Goal: Task Accomplishment & Management: Use online tool/utility

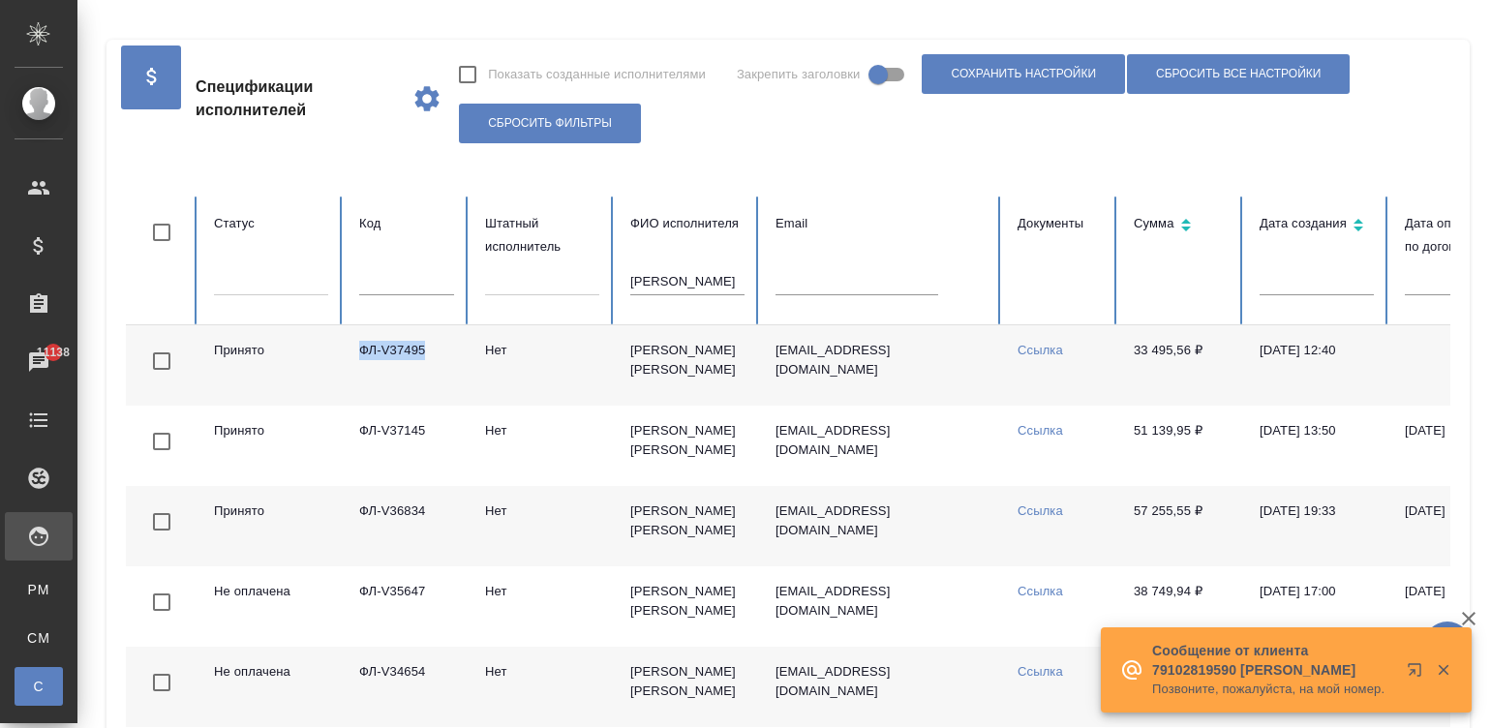
drag, startPoint x: 447, startPoint y: 347, endPoint x: 360, endPoint y: 347, distance: 87.1
click at [360, 347] on td "ФЛ-V37495" at bounding box center [407, 365] width 126 height 80
copy td "ФЛ-V37495"
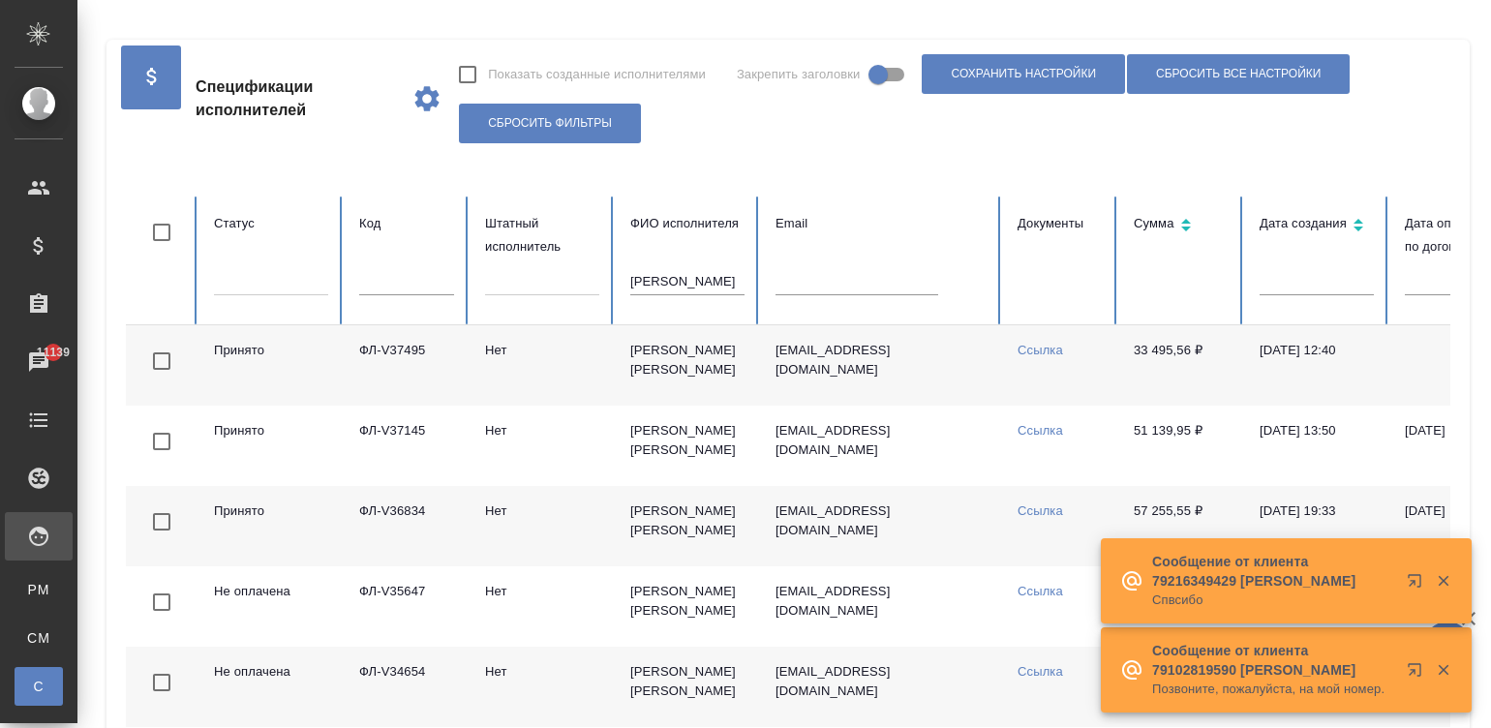
click at [695, 277] on input "коваленко" at bounding box center [687, 281] width 114 height 27
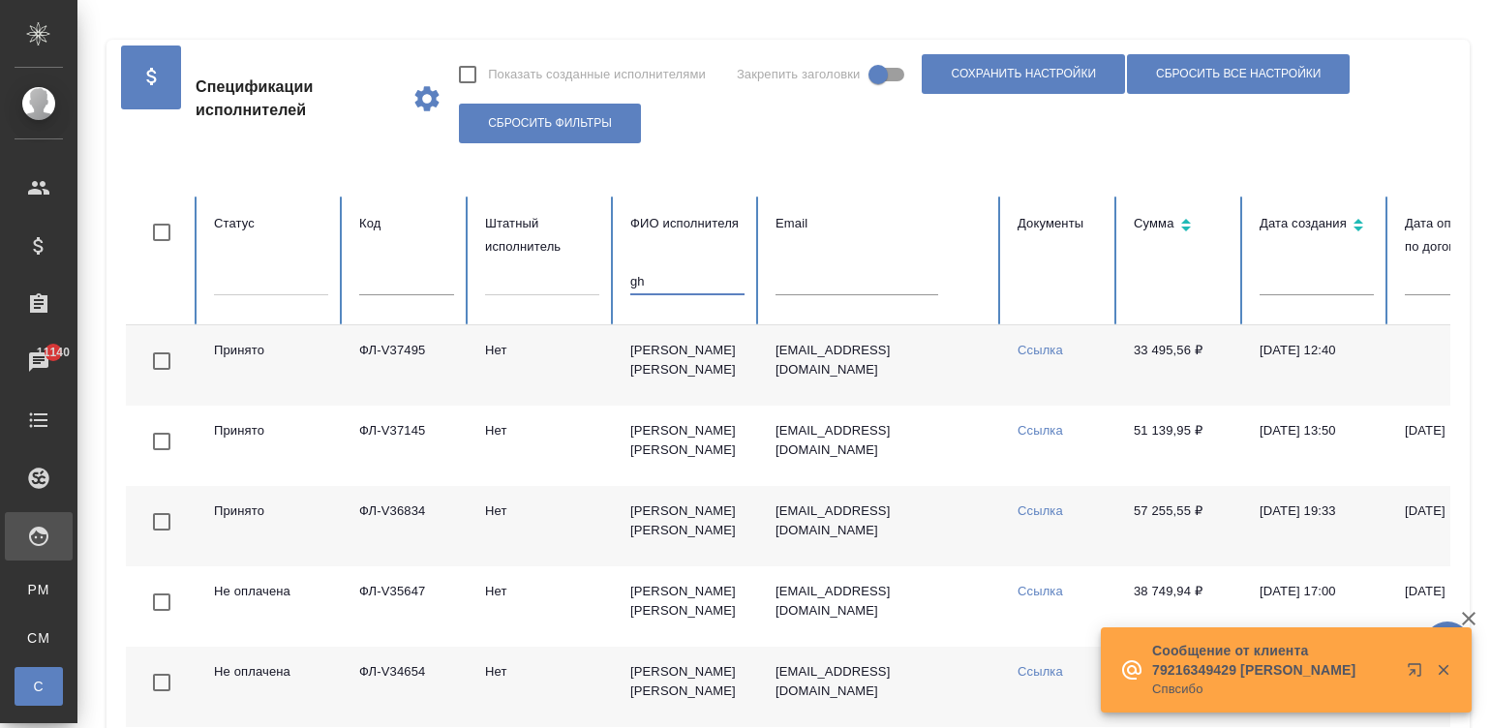
type input "g"
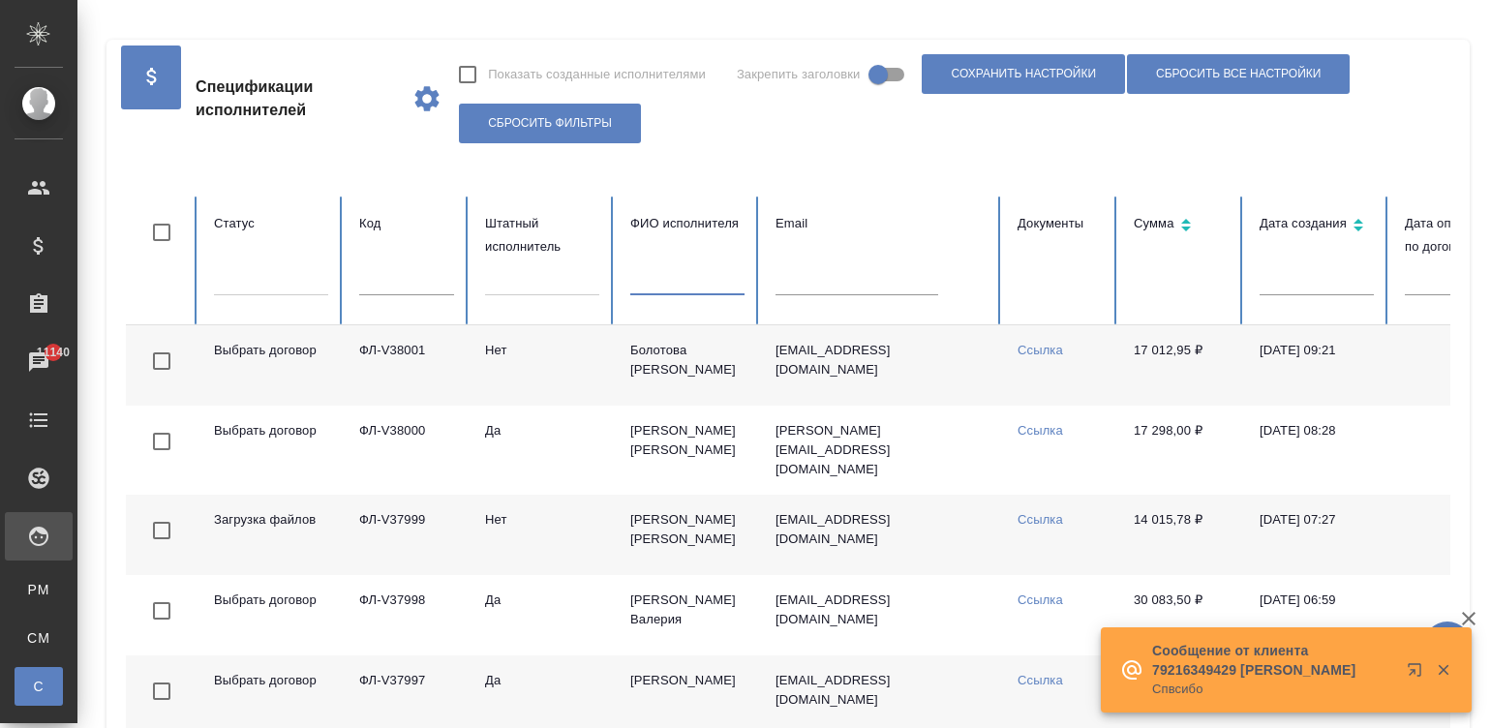
click at [692, 283] on input "text" at bounding box center [687, 281] width 114 height 27
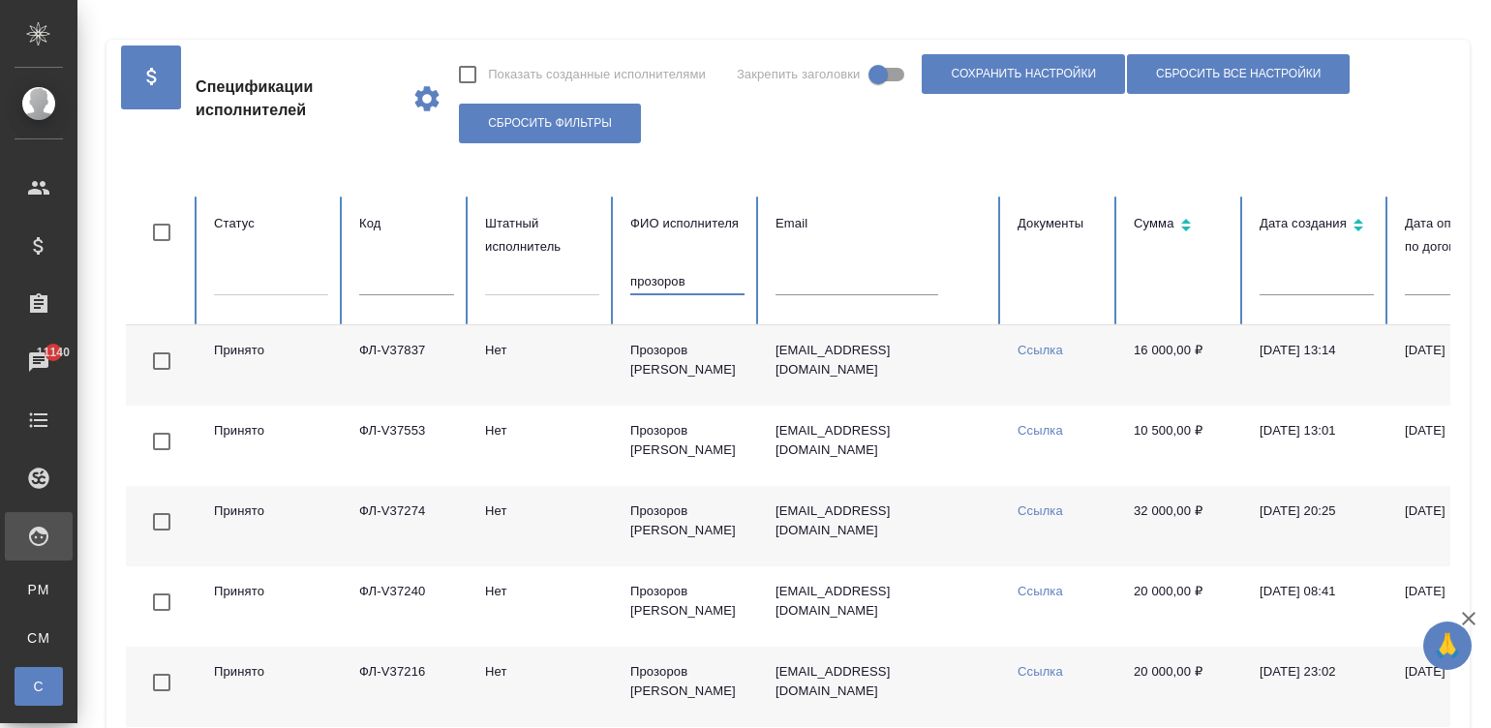
type input "прозоров"
click at [702, 372] on td "Прозоров Александр" at bounding box center [687, 365] width 145 height 80
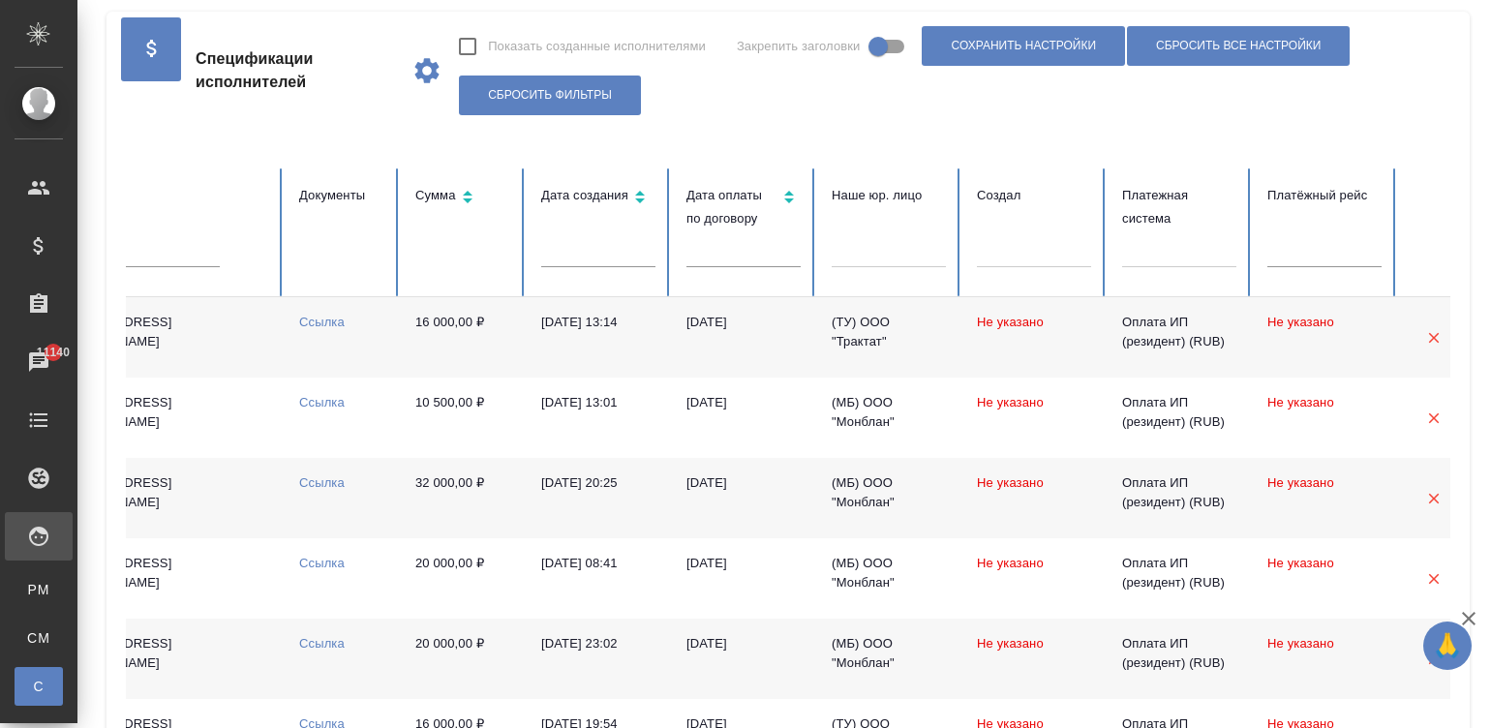
scroll to position [0, 670]
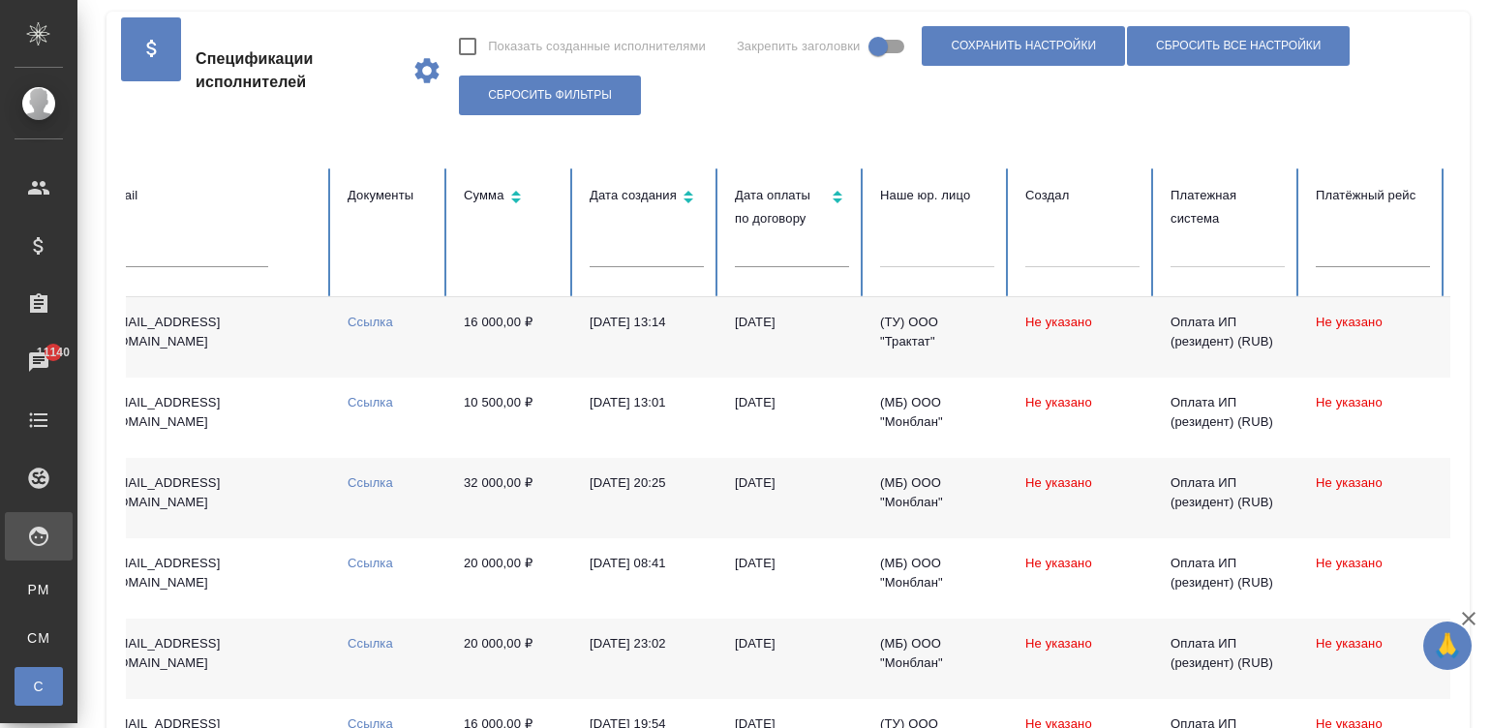
click at [548, 337] on td "16 000,00 ₽" at bounding box center [511, 337] width 126 height 80
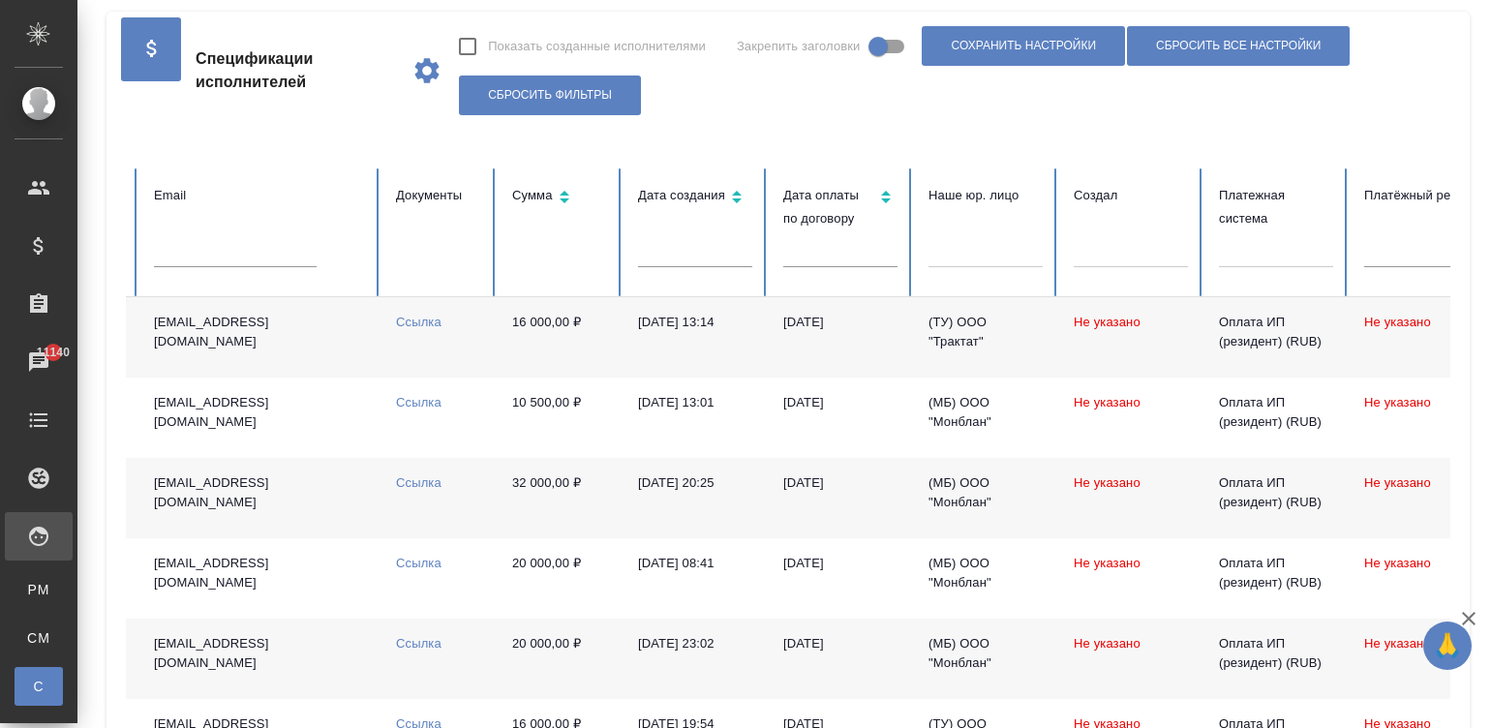
scroll to position [0, 41]
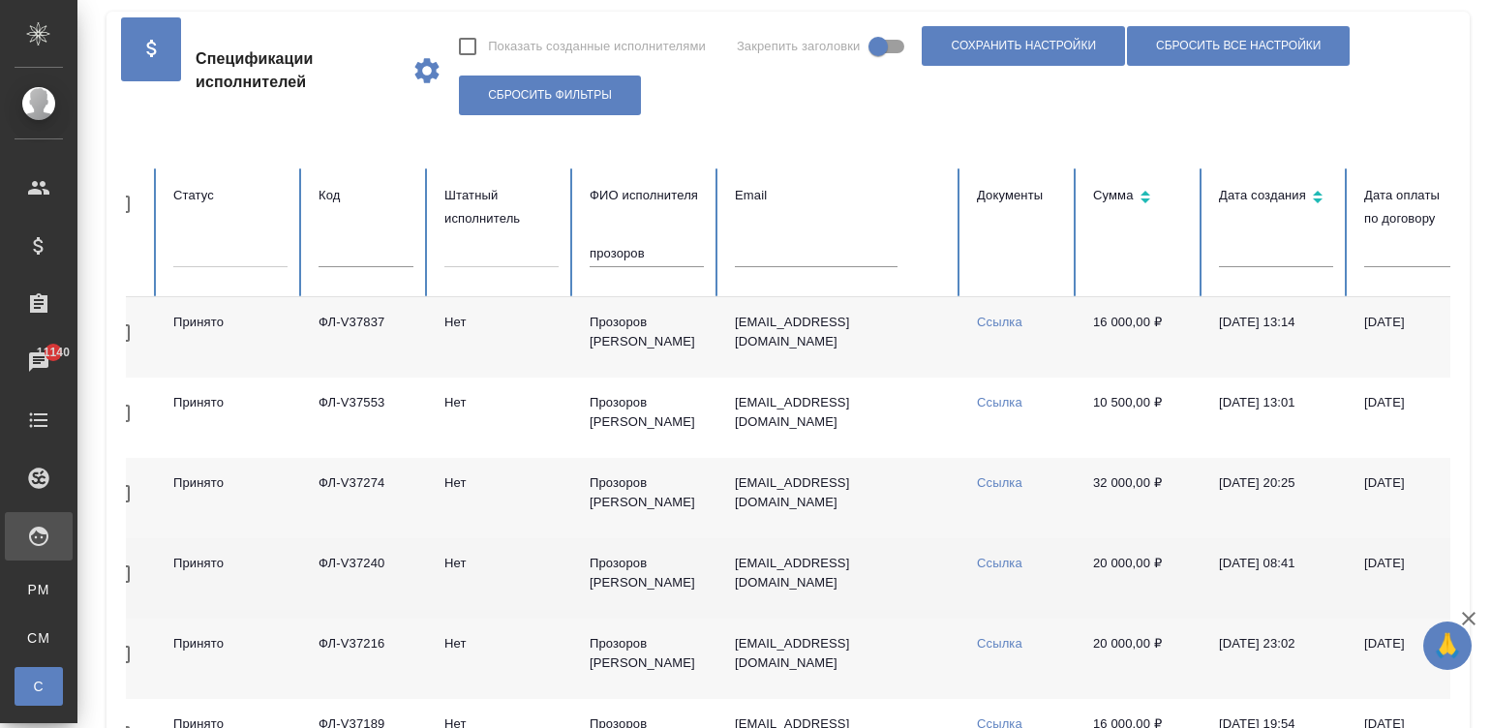
click at [1341, 586] on td "22.08.2025, 08:41" at bounding box center [1275, 578] width 145 height 80
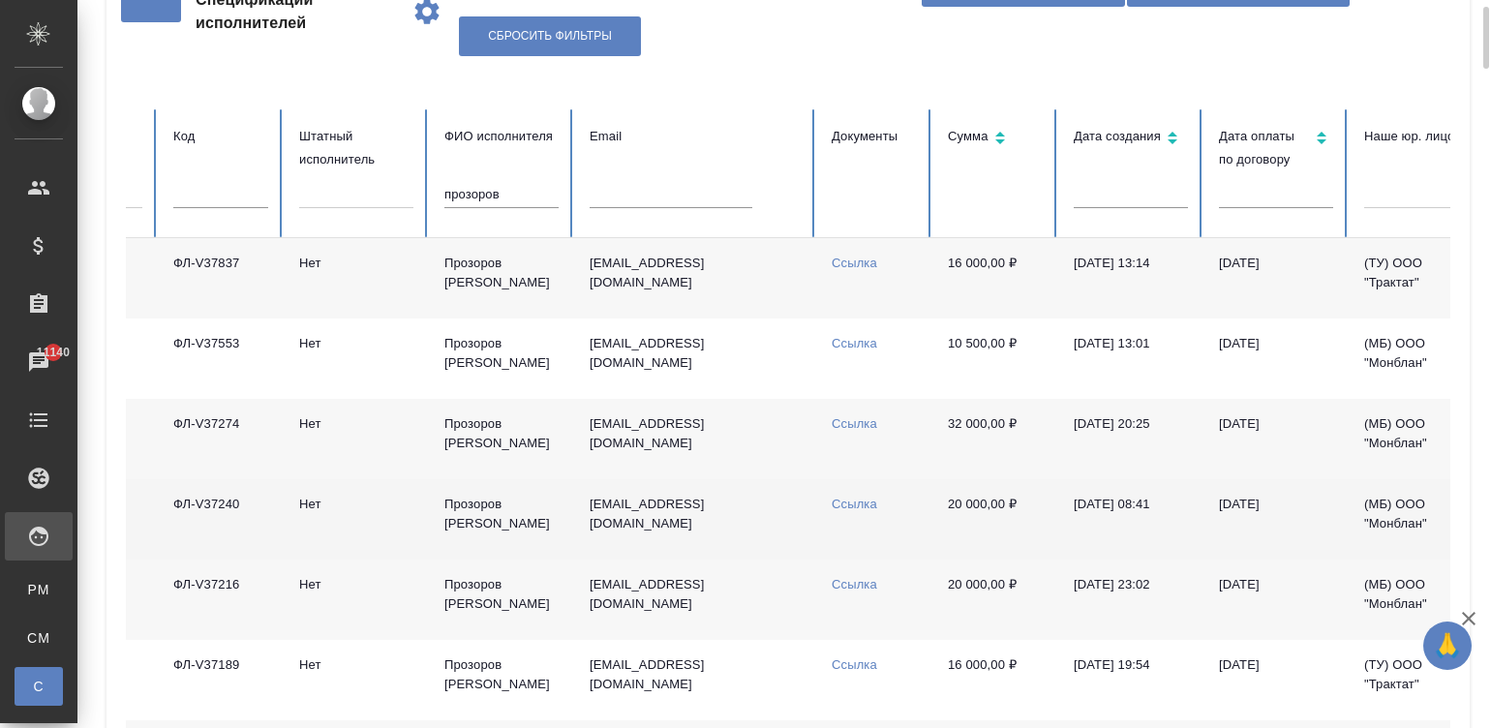
scroll to position [115, 0]
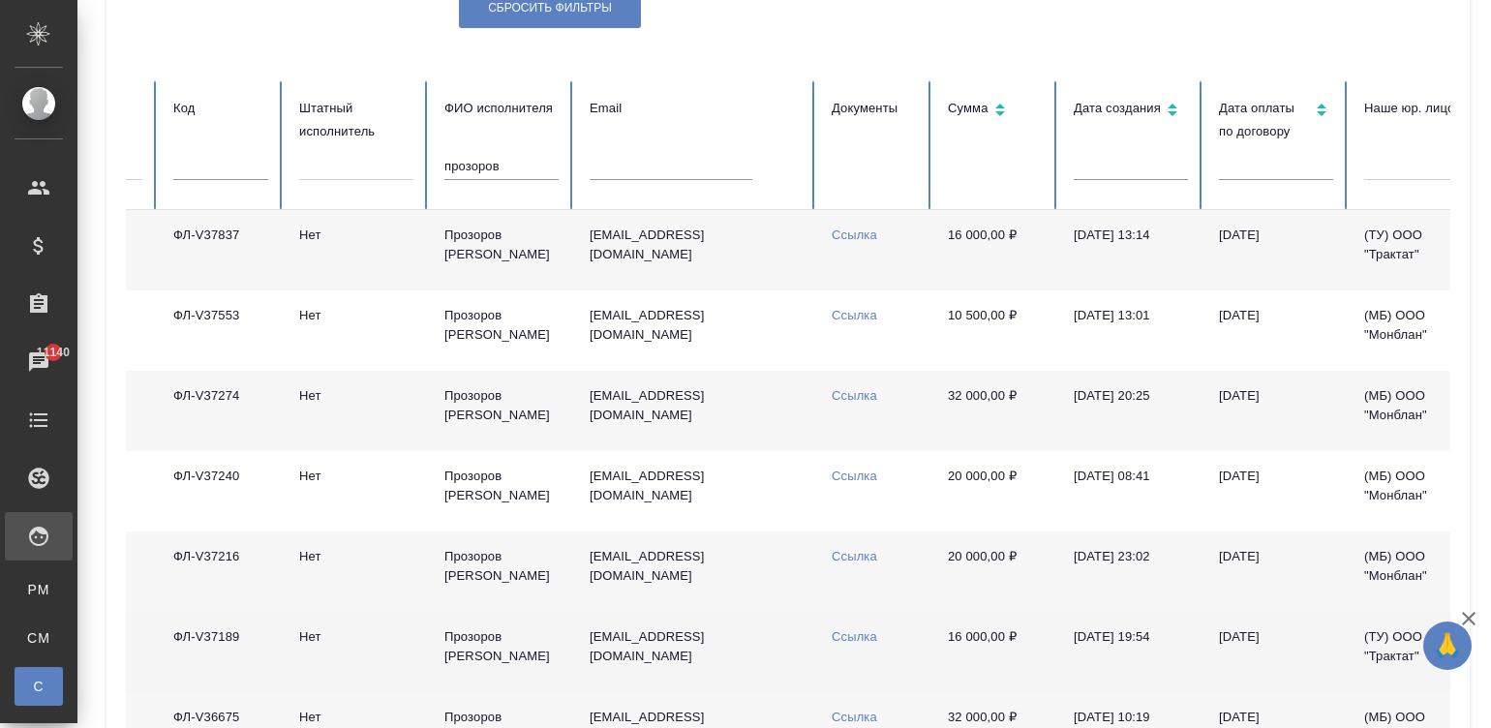
click at [850, 629] on link "Ссылка" at bounding box center [853, 636] width 45 height 15
click at [503, 162] on input "прозоров" at bounding box center [501, 166] width 114 height 27
click at [727, 280] on td "s_prozorov94@mail.ru" at bounding box center [695, 250] width 242 height 80
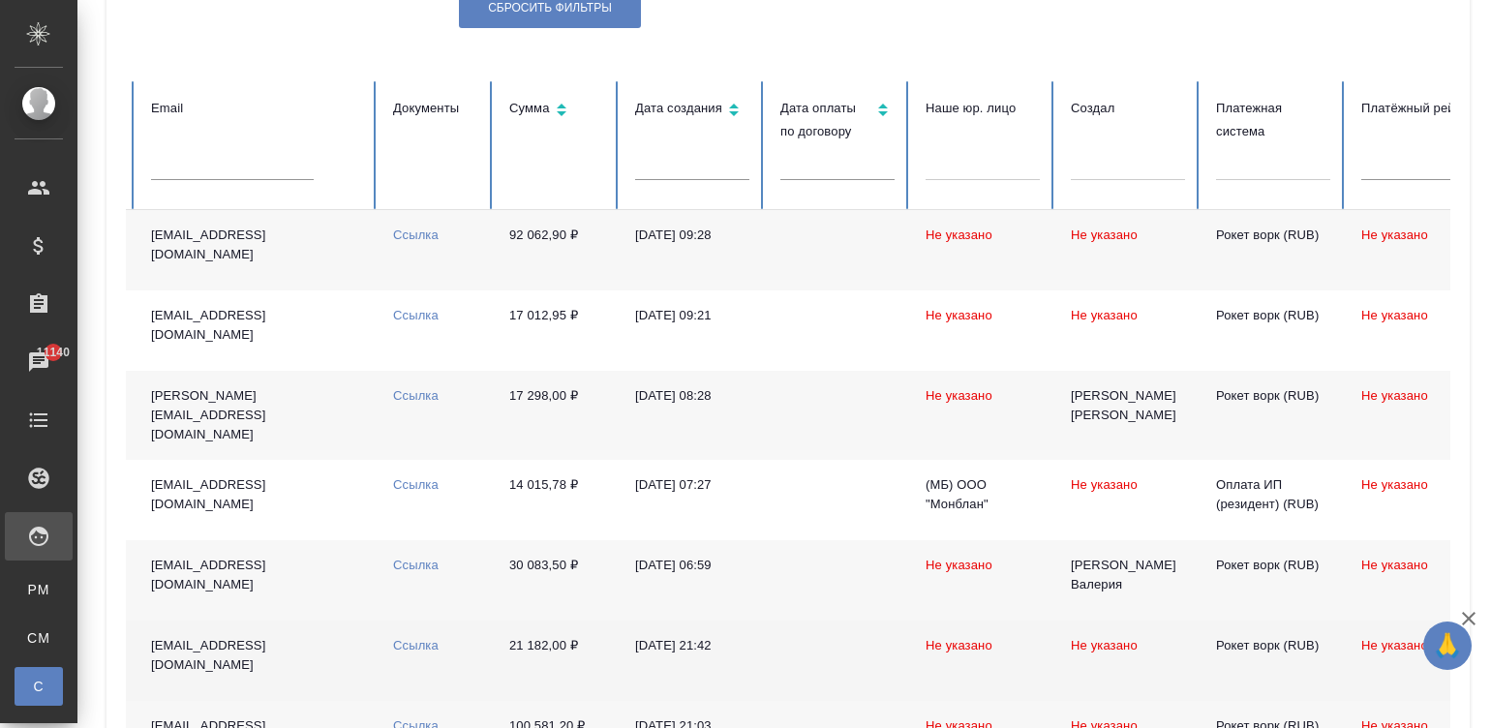
scroll to position [0, 767]
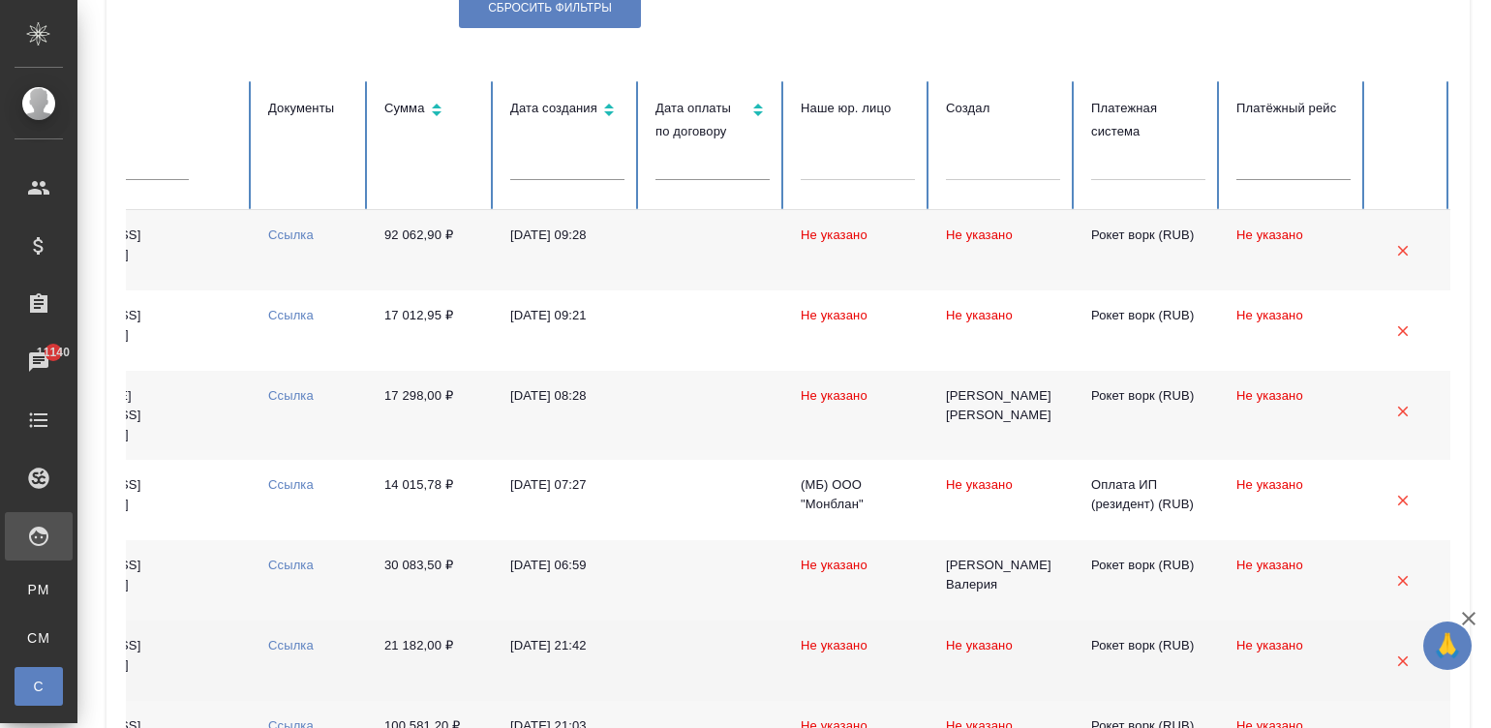
click at [691, 231] on td at bounding box center [712, 250] width 145 height 80
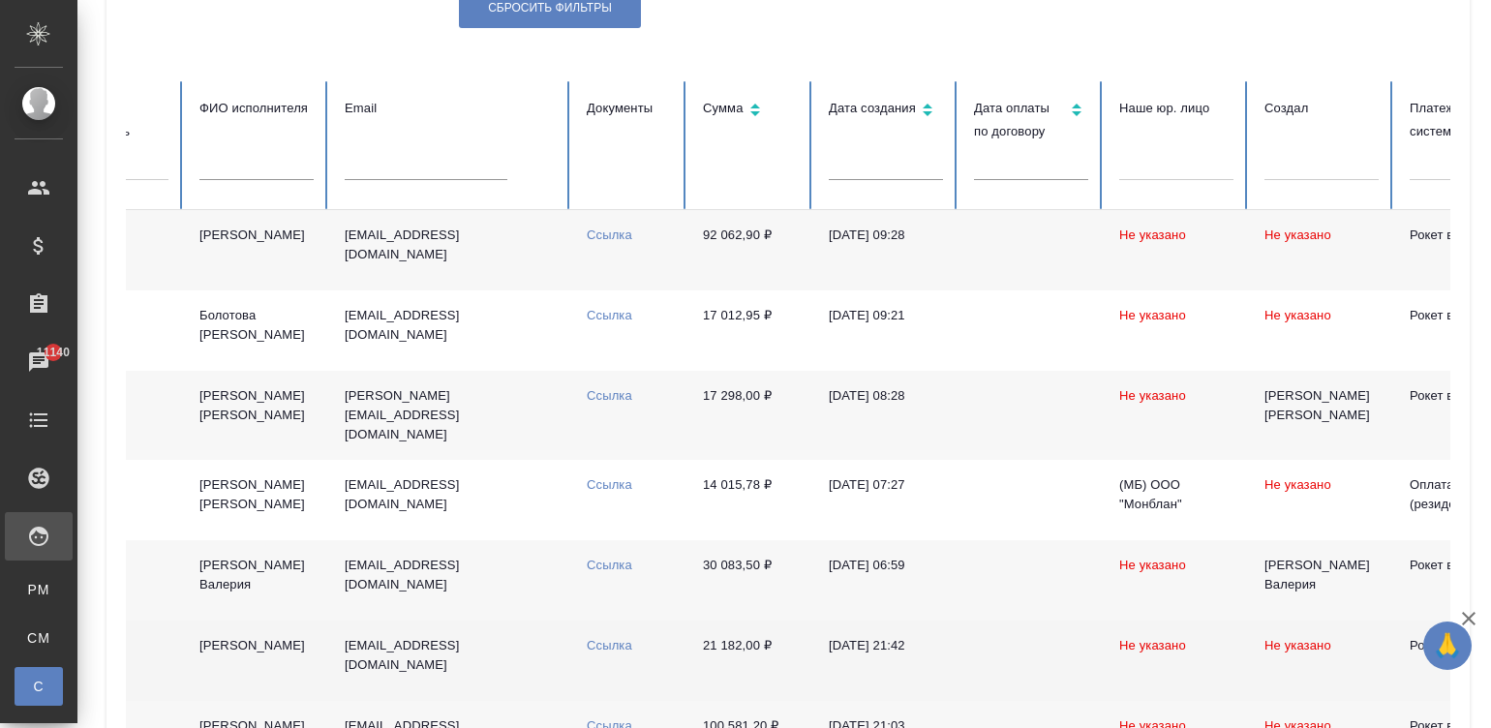
scroll to position [0, 428]
click at [444, 167] on input "text" at bounding box center [428, 166] width 163 height 27
paste input "gulnazk86@mail.ru"
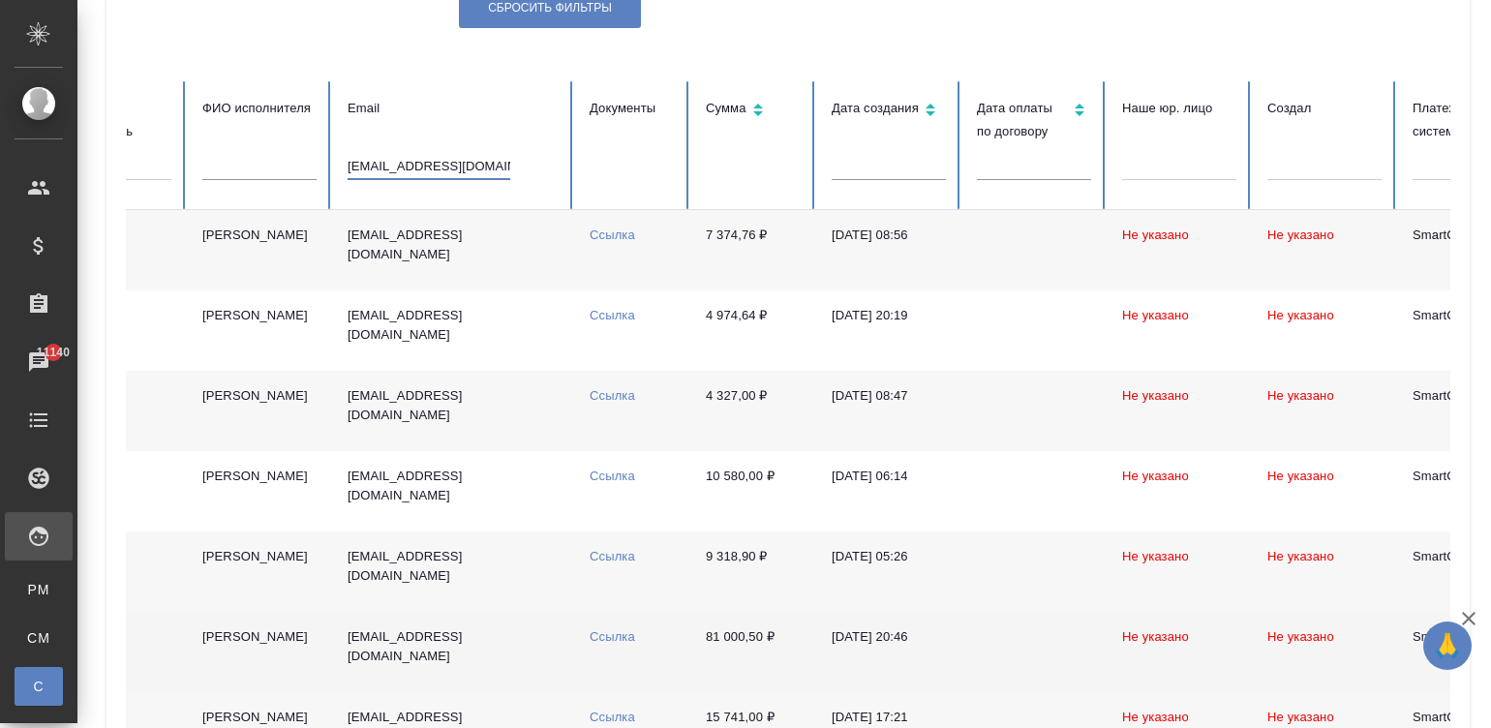
type input "gulnazk86@mail.ru"
click at [474, 260] on td "gulnazk86@mail.ru" at bounding box center [453, 250] width 242 height 80
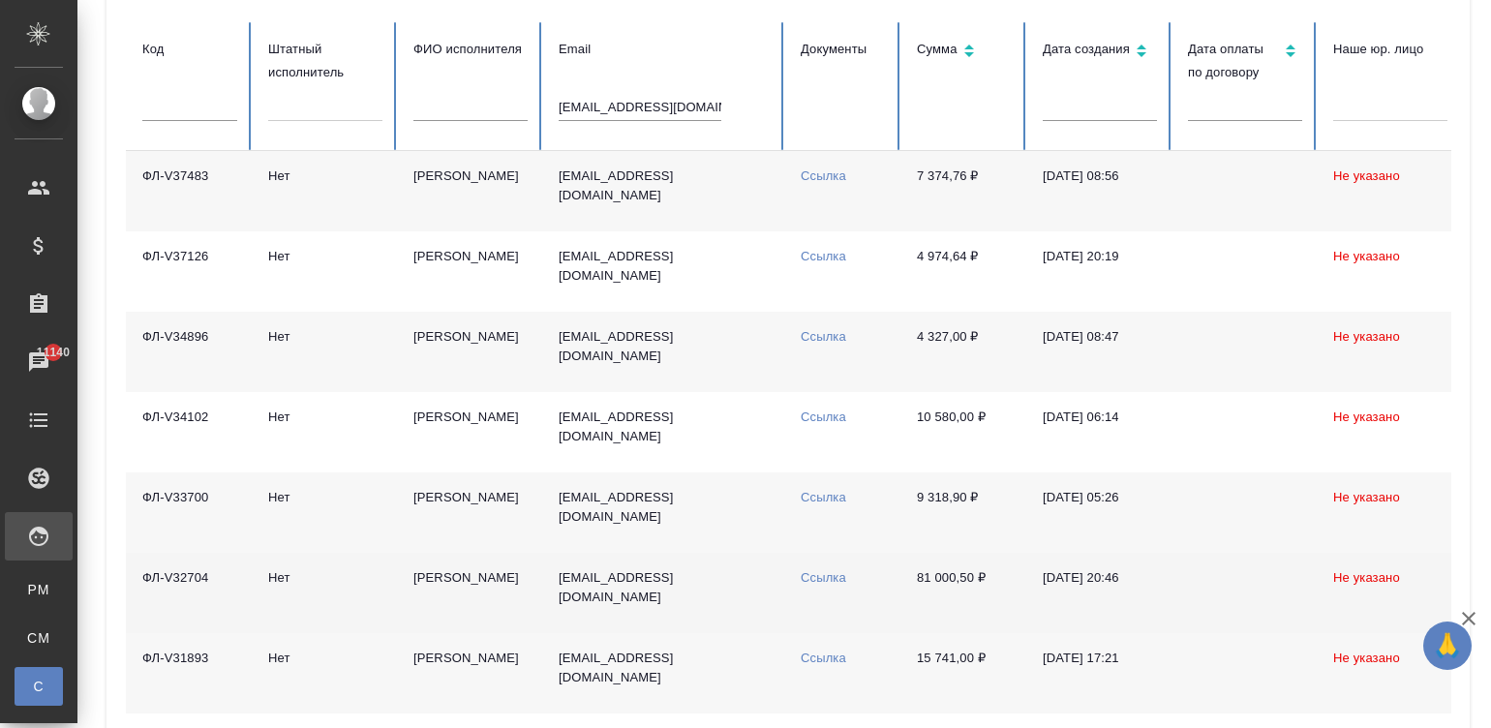
scroll to position [0, 386]
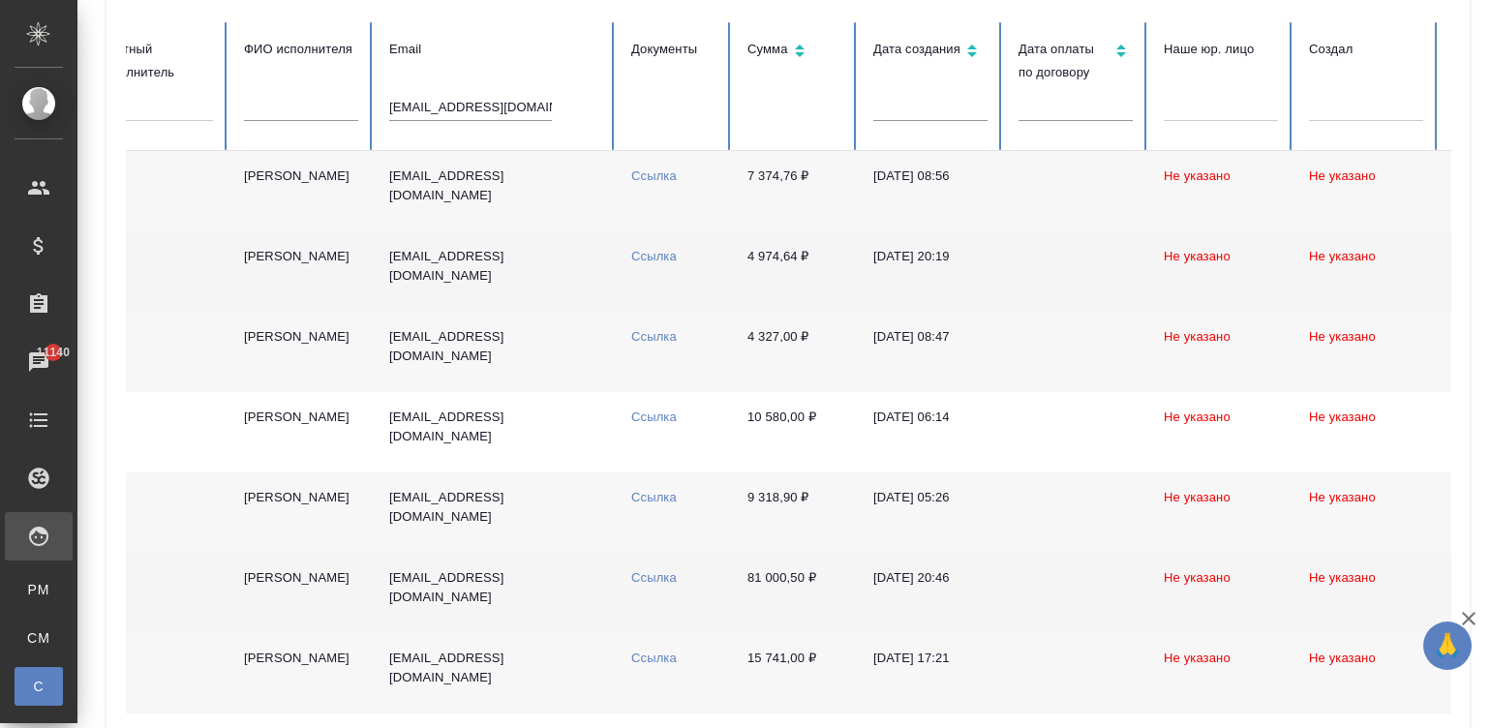
click at [551, 282] on td "gulnazk86@mail.ru" at bounding box center [495, 271] width 242 height 80
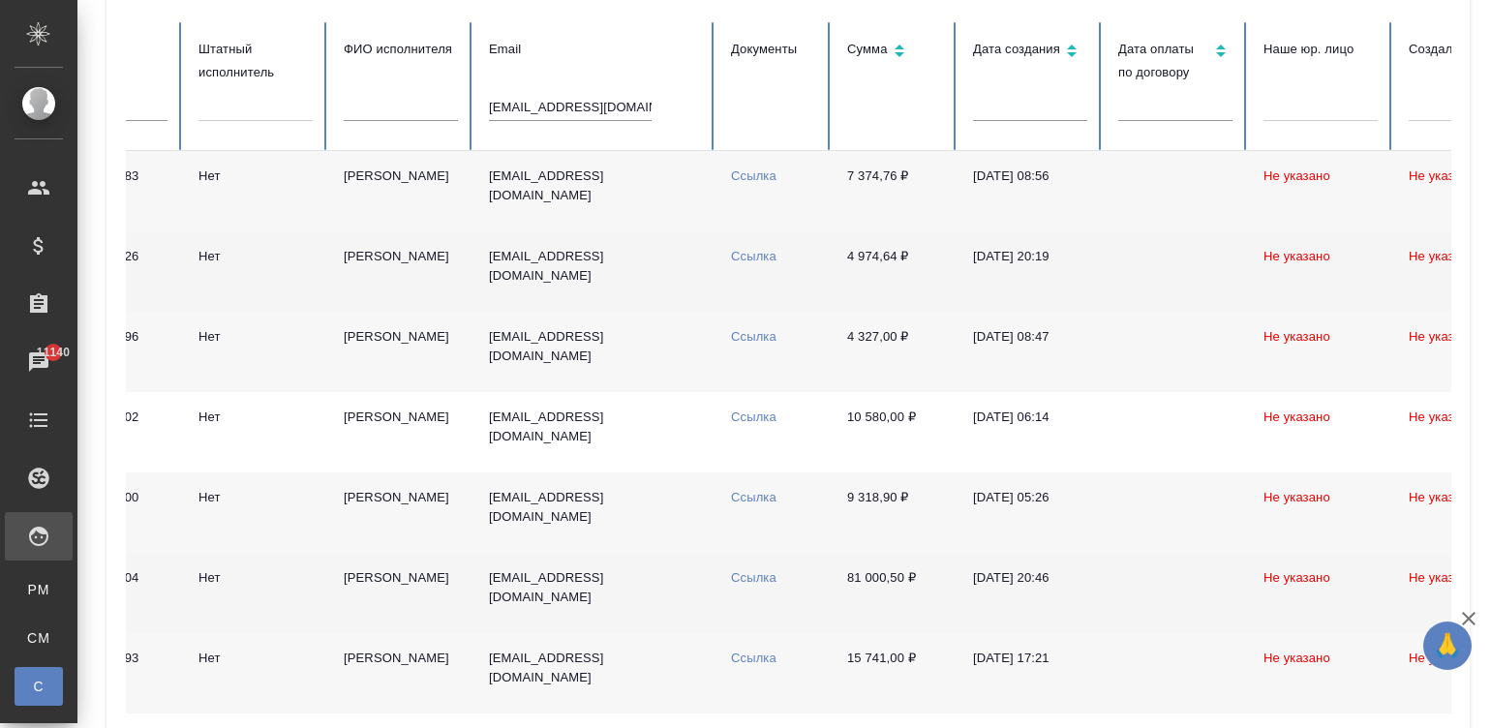
scroll to position [0, 283]
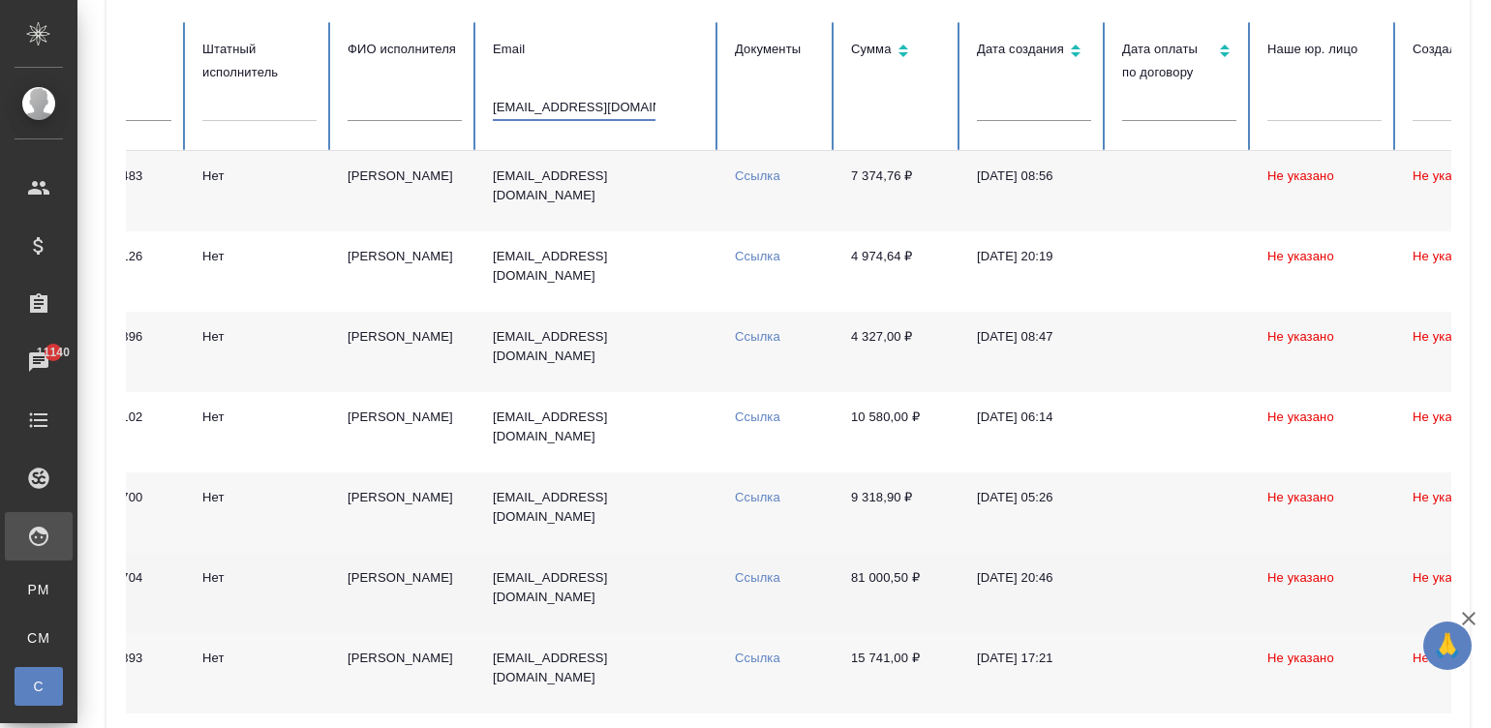
click at [565, 97] on input "gulnazk86@mail.ru" at bounding box center [574, 107] width 163 height 27
click at [29, 634] on div "Для CM/VM" at bounding box center [14, 637] width 29 height 19
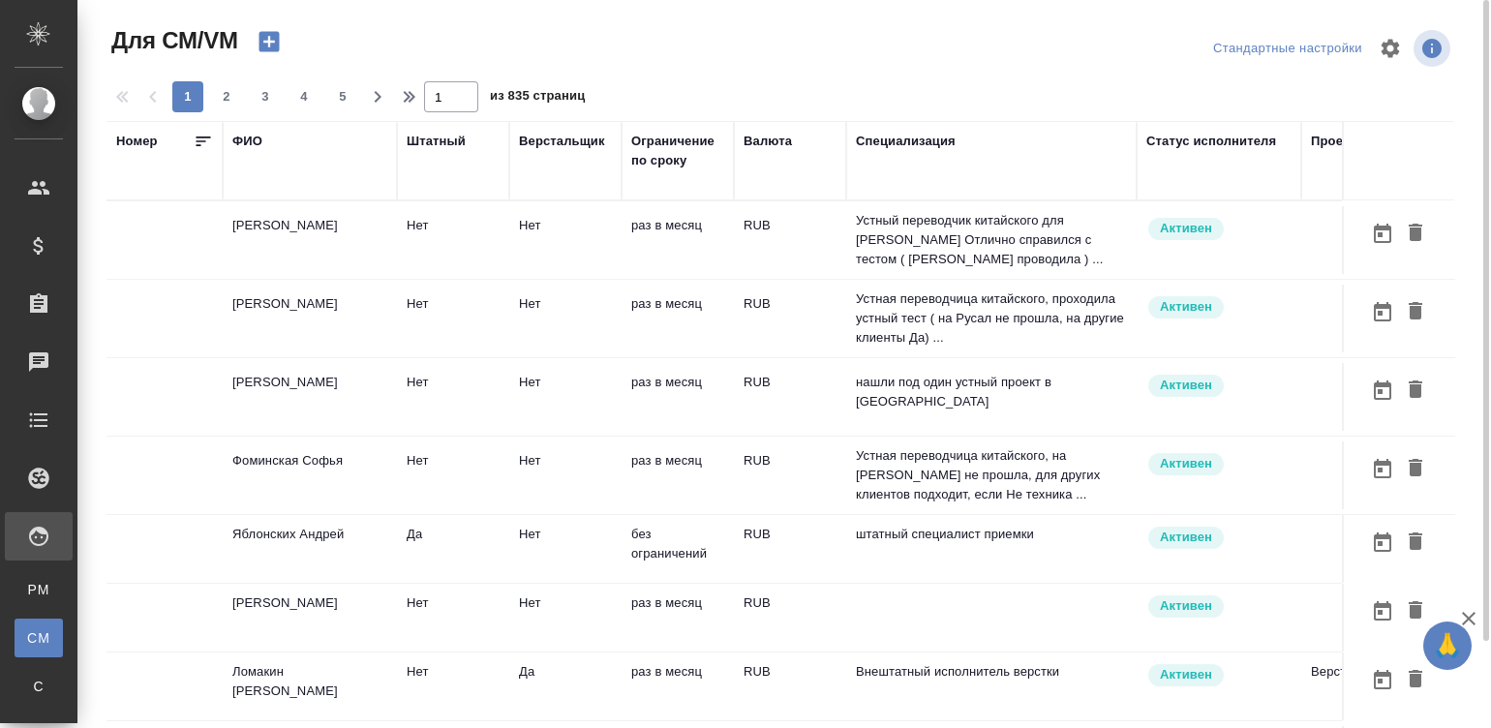
click at [726, 252] on td "раз в месяц" at bounding box center [677, 240] width 112 height 68
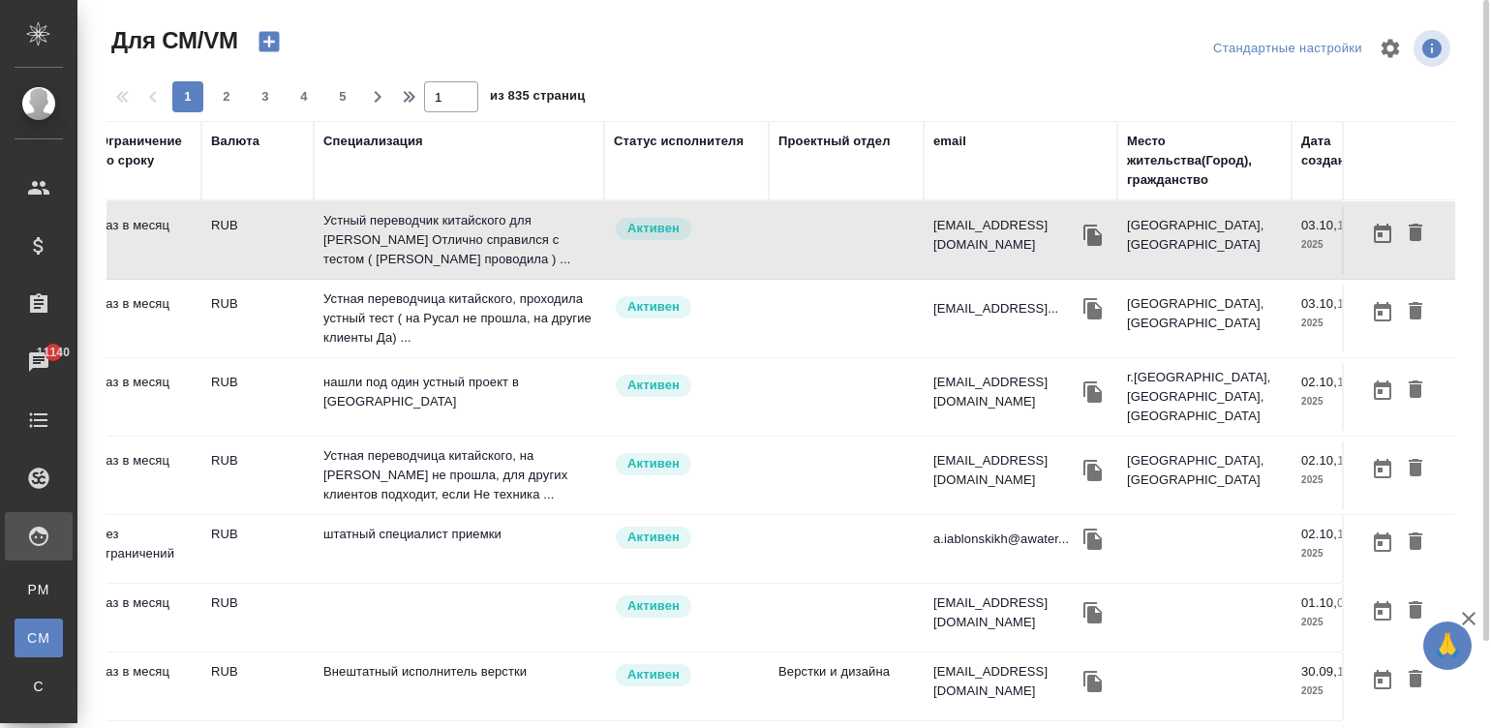
click at [726, 252] on td "Активен" at bounding box center [686, 240] width 165 height 68
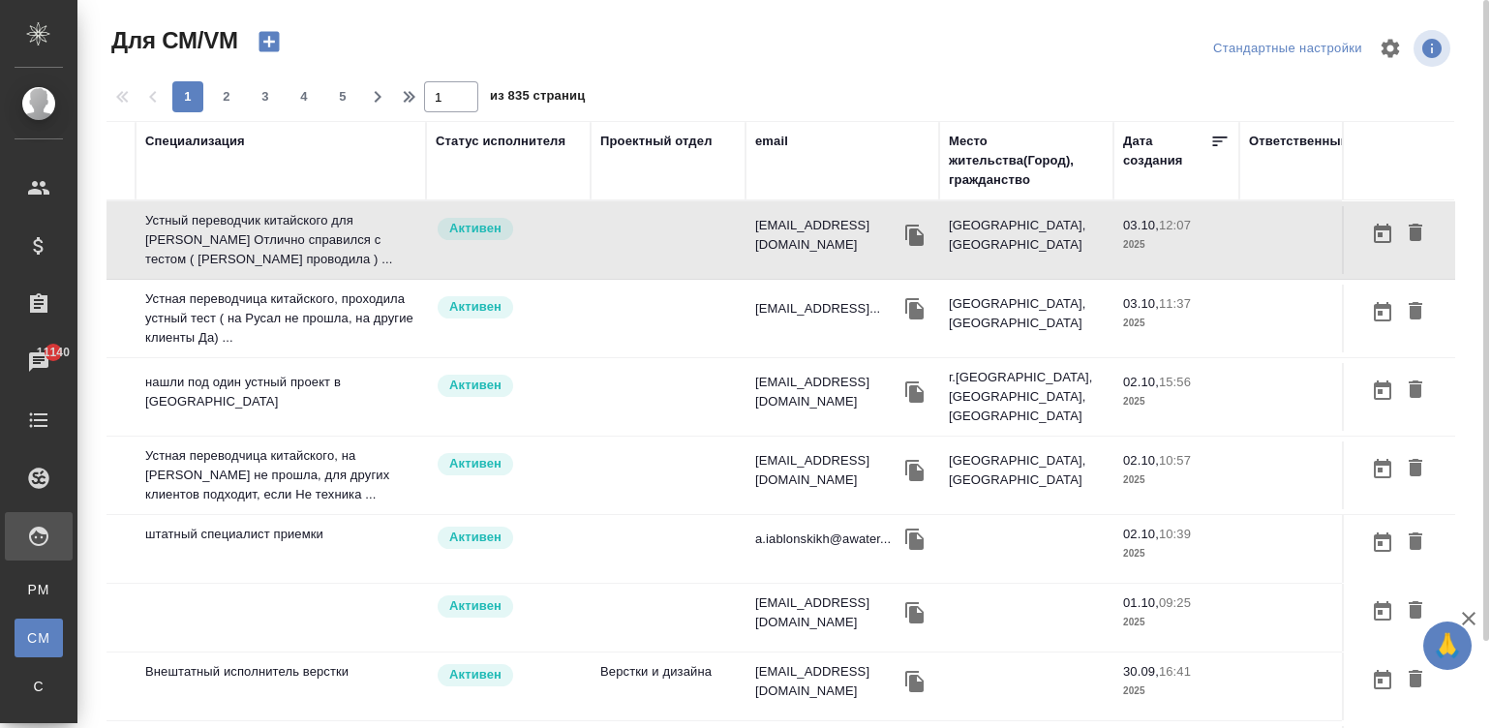
scroll to position [0, 738]
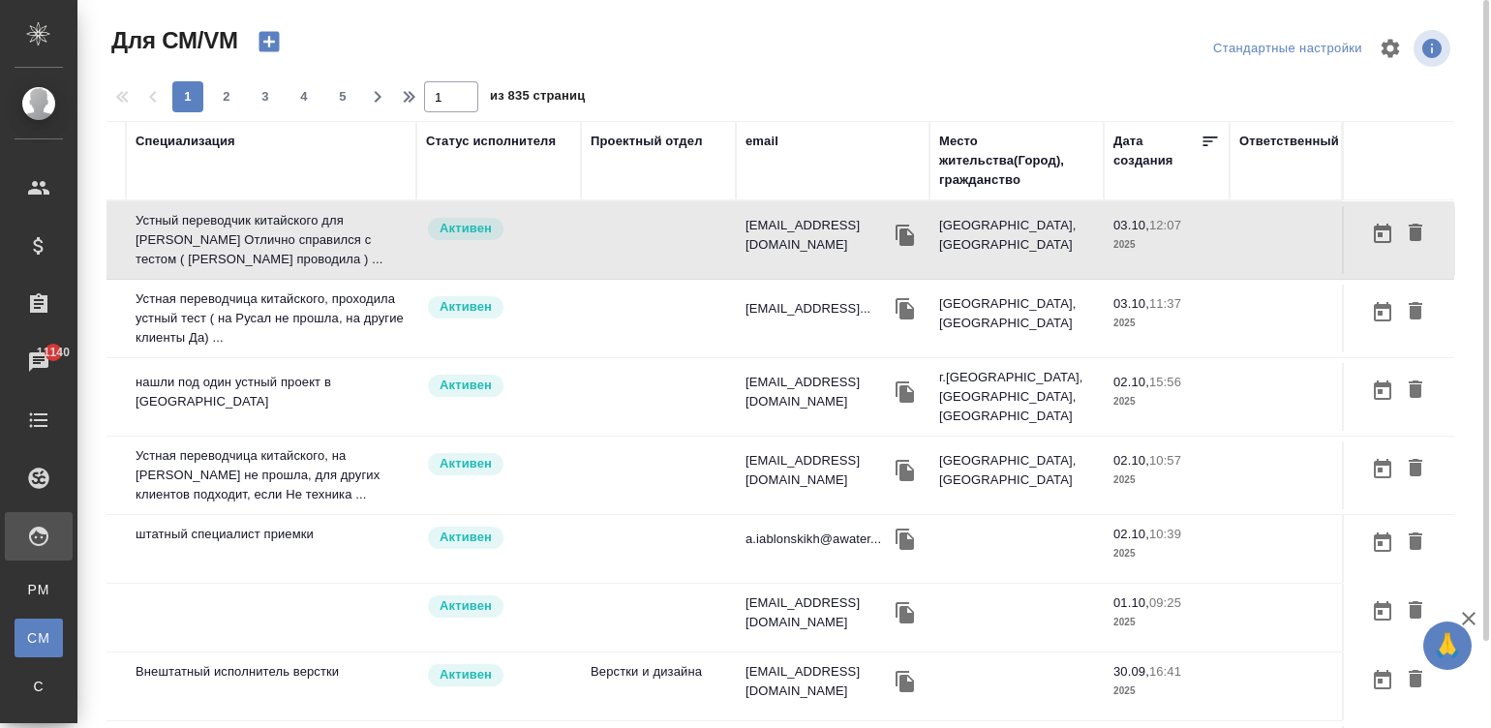
click at [745, 142] on div "email" at bounding box center [761, 141] width 33 height 19
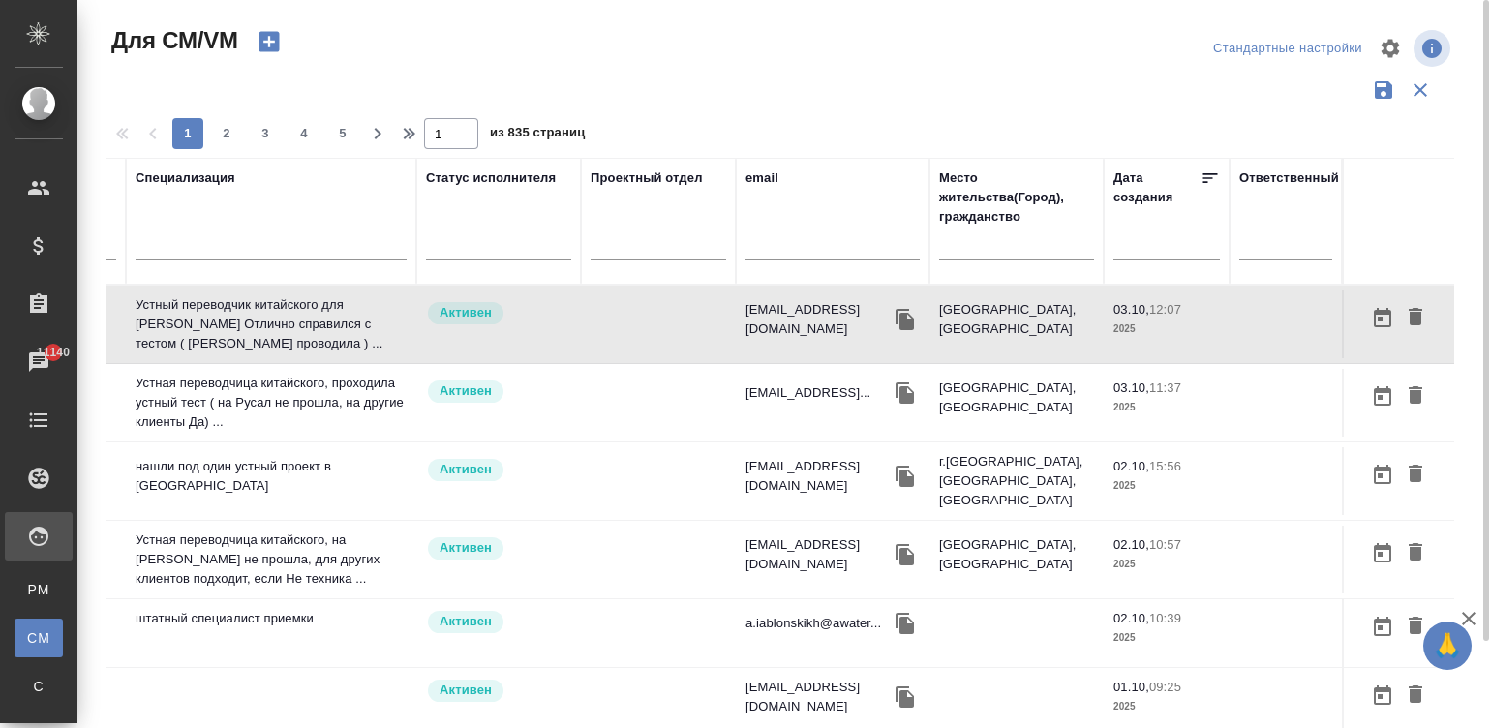
click at [790, 232] on div at bounding box center [832, 249] width 174 height 47
click at [803, 245] on input "text" at bounding box center [832, 248] width 174 height 24
paste input "corretha@mail.ru"
type input "corretha@mail.ru"
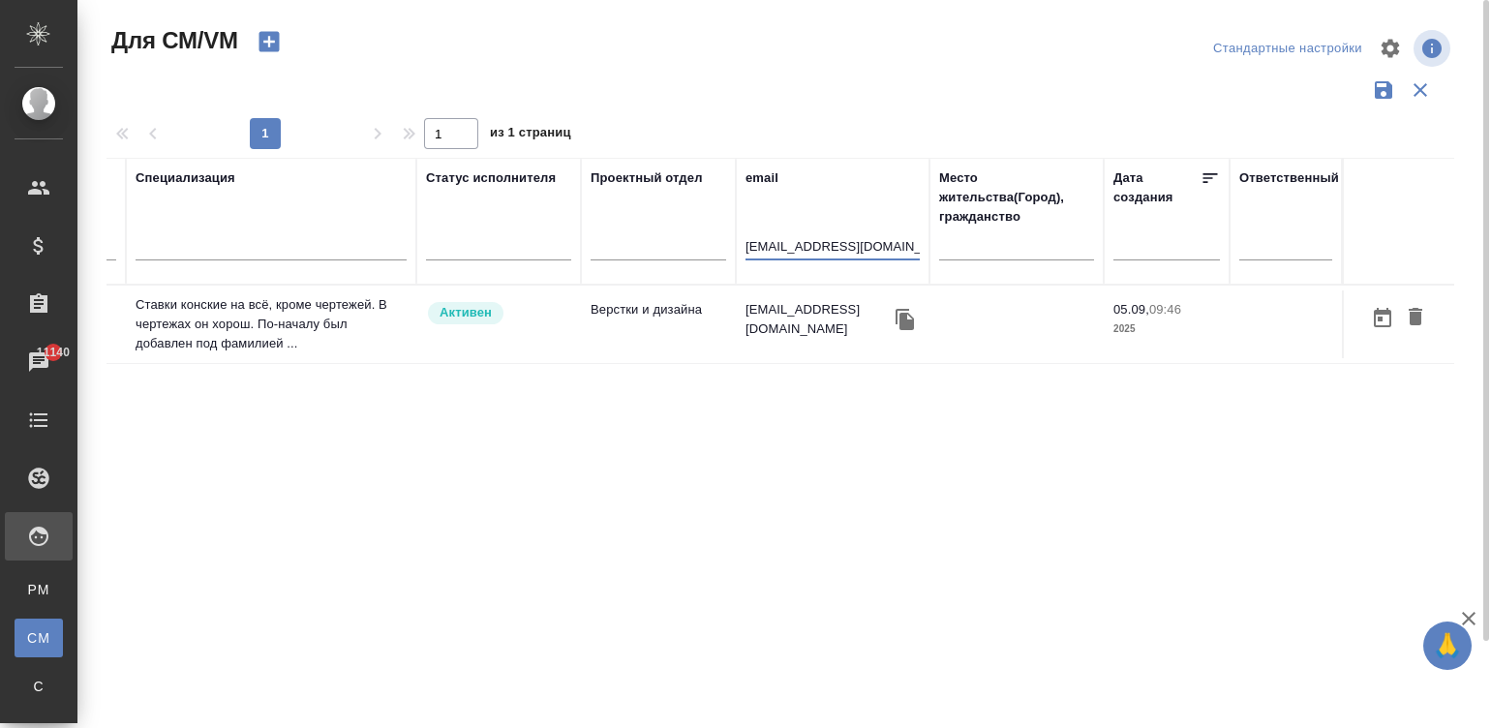
scroll to position [0, 720]
click at [801, 325] on div "corretha@mail.ru" at bounding box center [832, 319] width 174 height 39
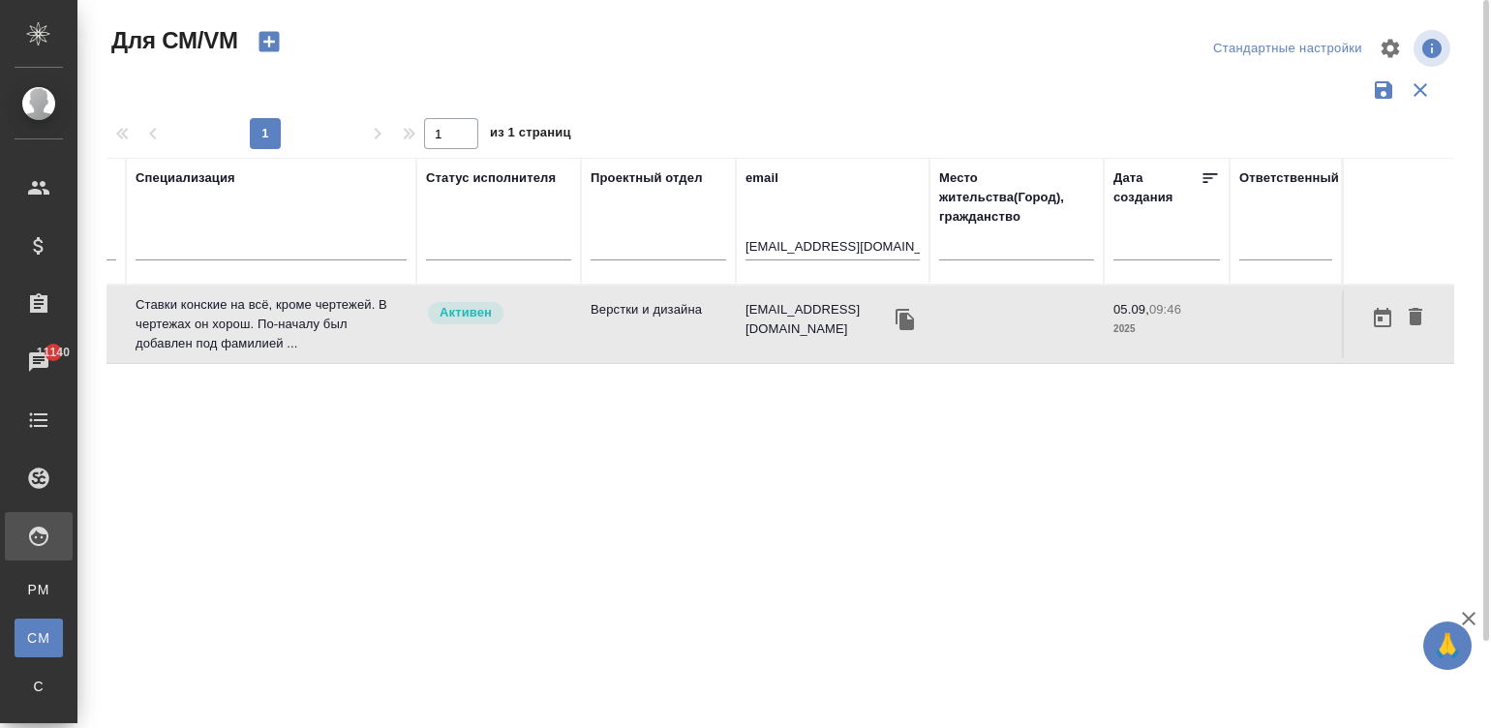
click at [801, 325] on div "corretha@mail.ru" at bounding box center [832, 319] width 174 height 39
click at [857, 245] on input "corretha@mail.ru" at bounding box center [832, 248] width 174 height 24
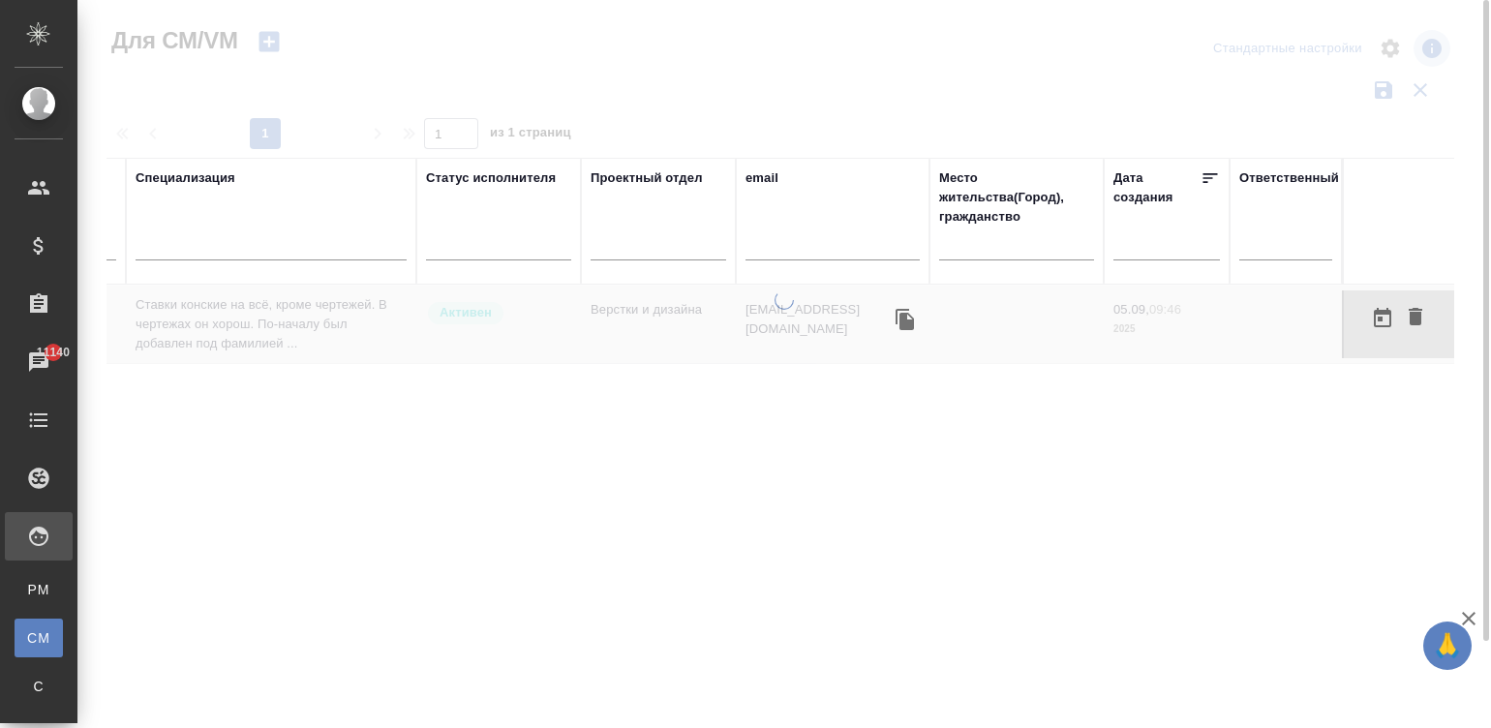
click at [557, 382] on div at bounding box center [783, 508] width 1413 height 437
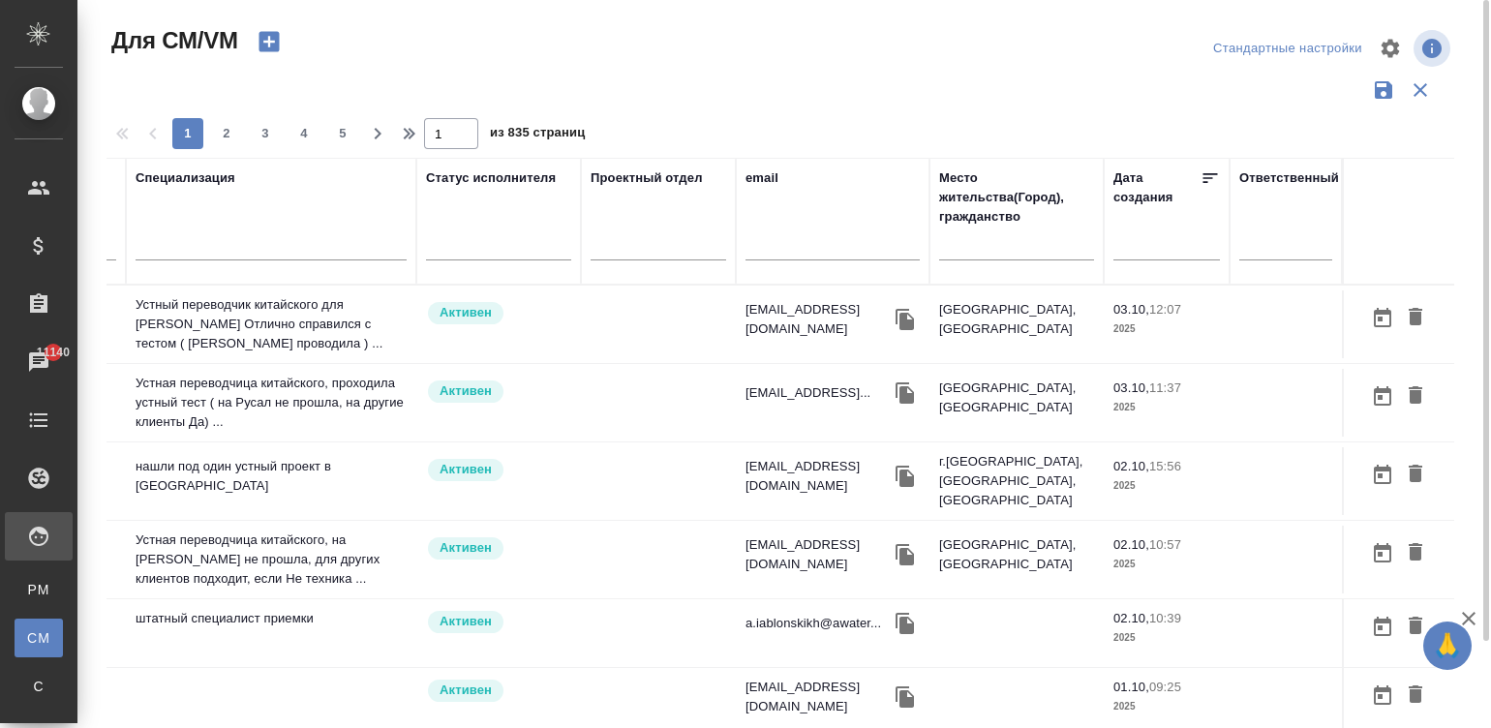
scroll to position [0, 0]
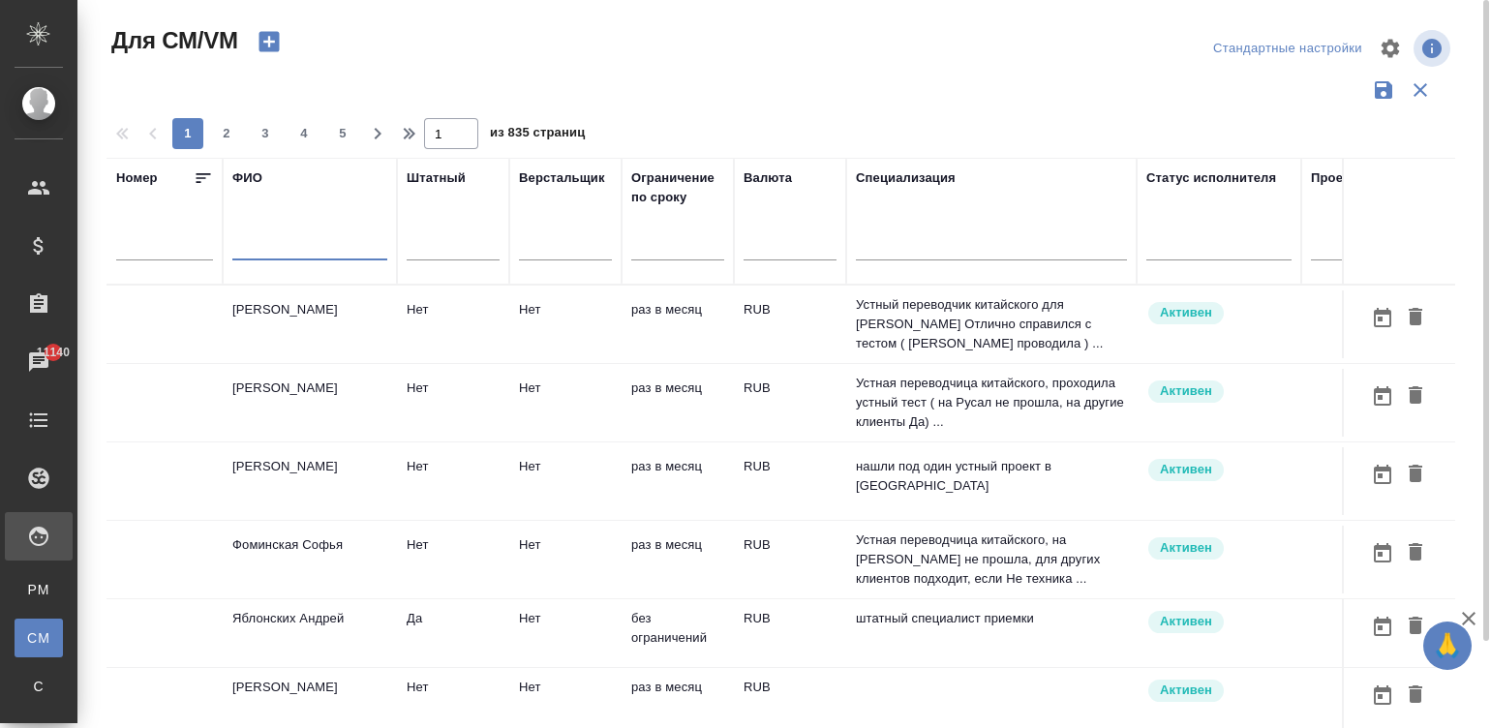
click at [259, 247] on input "text" at bounding box center [309, 248] width 155 height 24
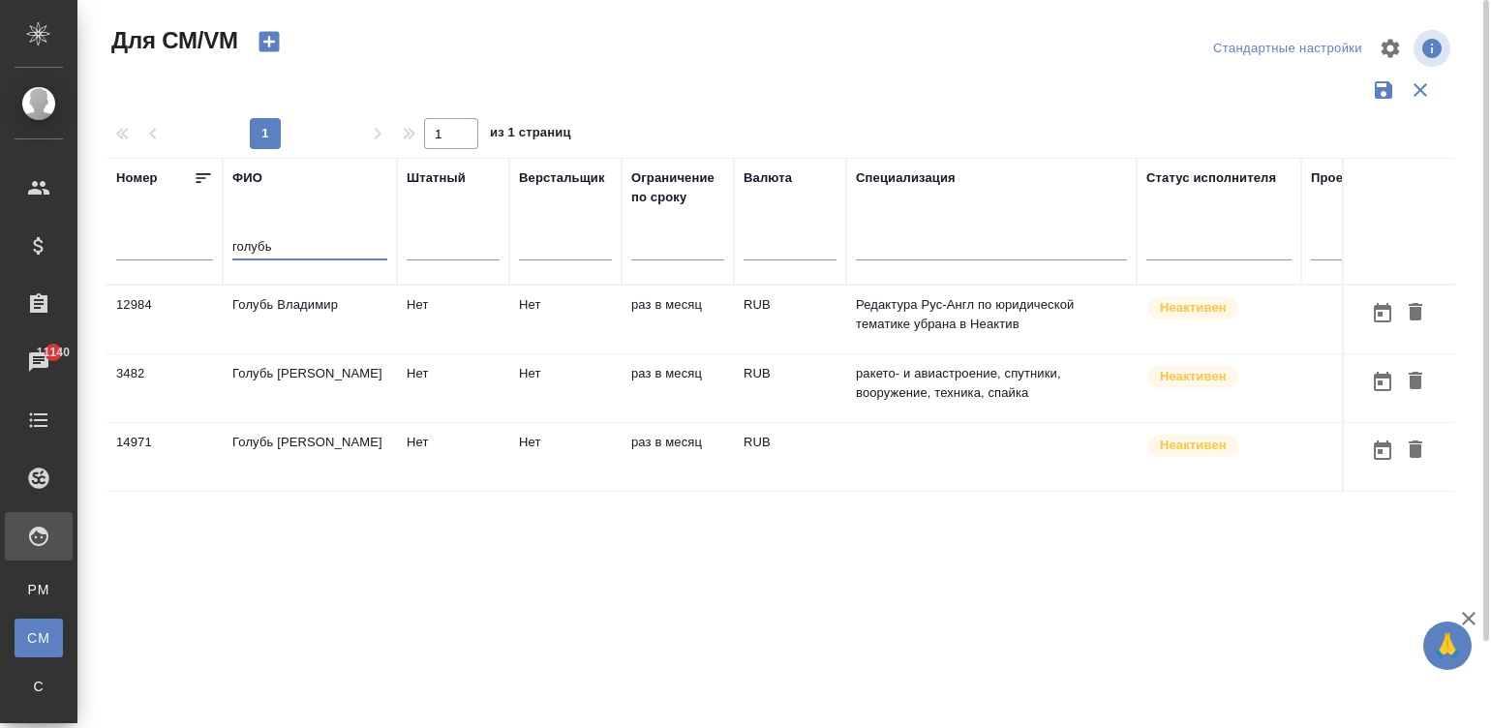
type input "голубь"
click at [337, 307] on td "Голубь Владимир" at bounding box center [310, 320] width 174 height 68
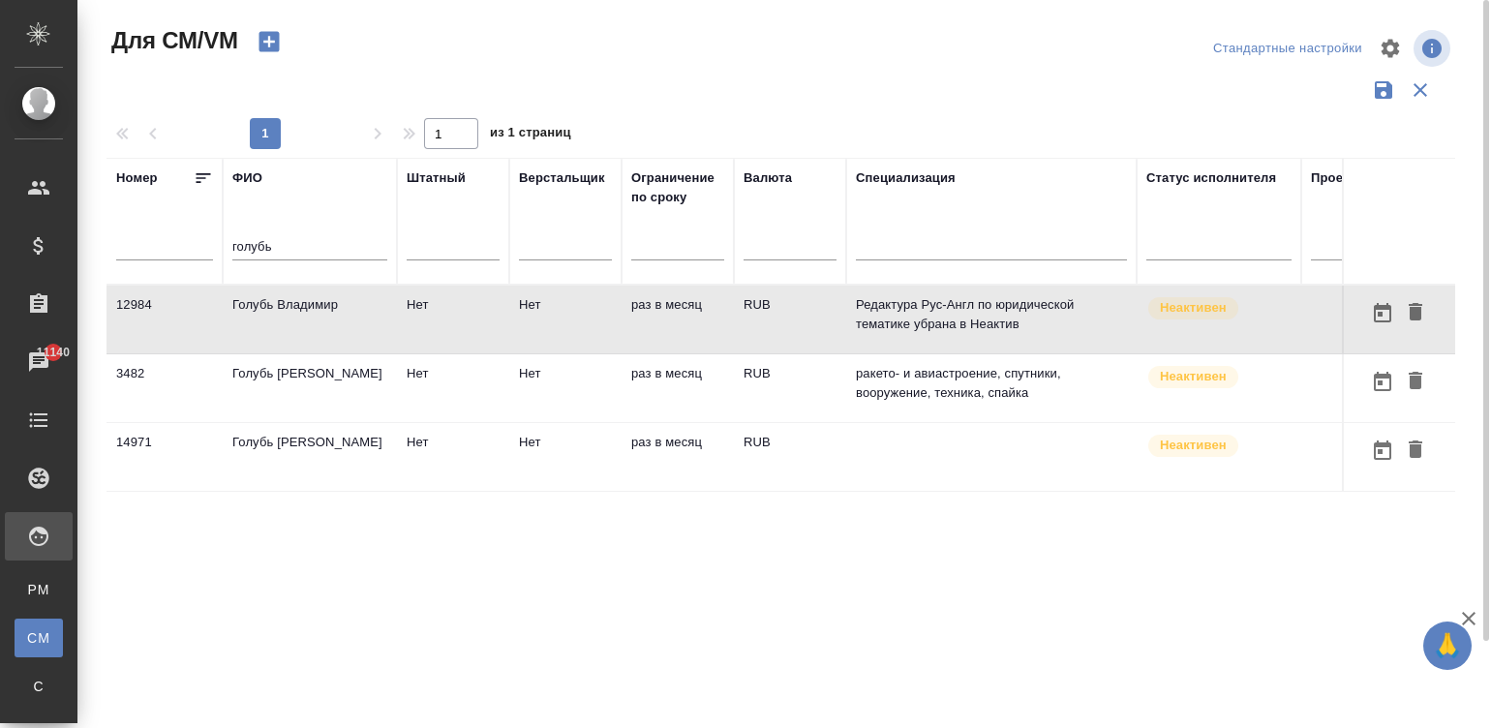
click at [337, 307] on td "Голубь Владимир" at bounding box center [310, 320] width 174 height 68
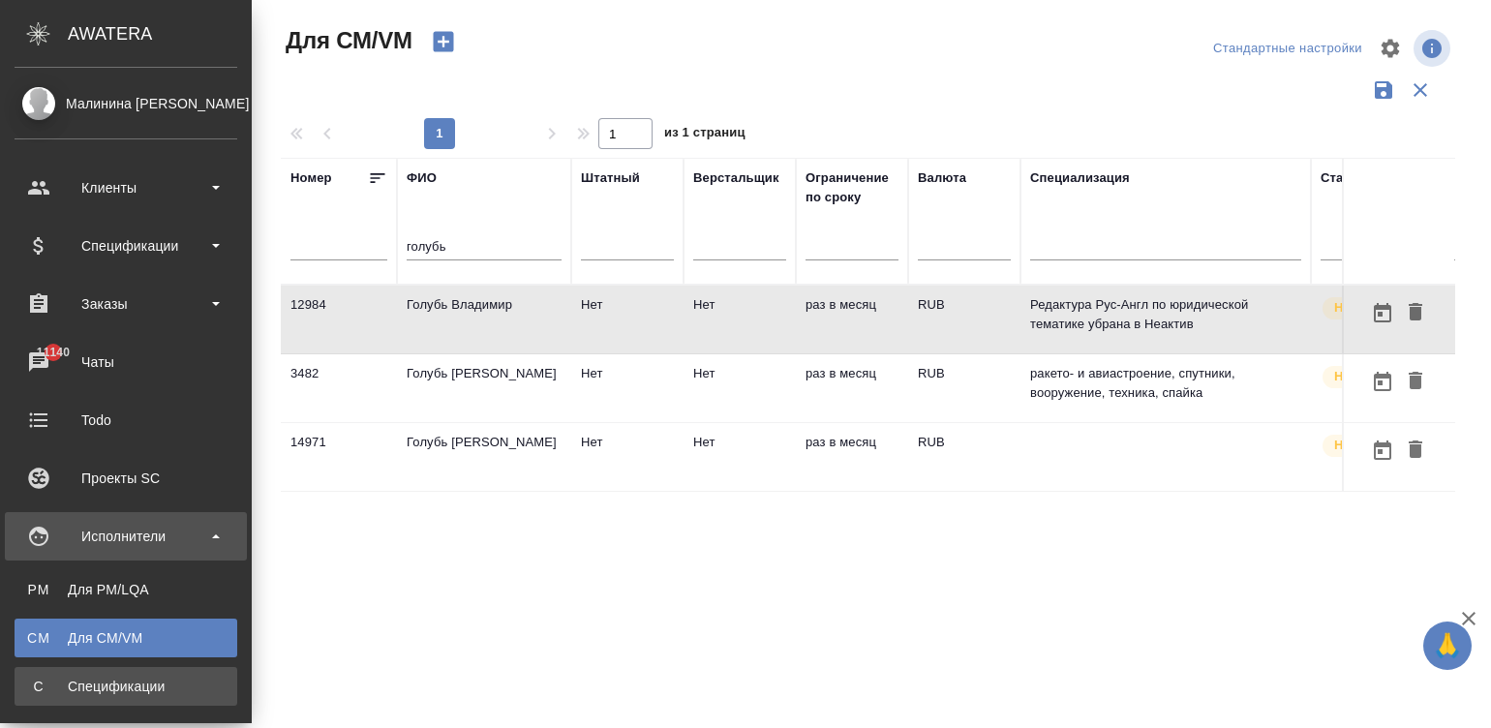
click at [30, 668] on link "С Спецификации" at bounding box center [126, 686] width 223 height 39
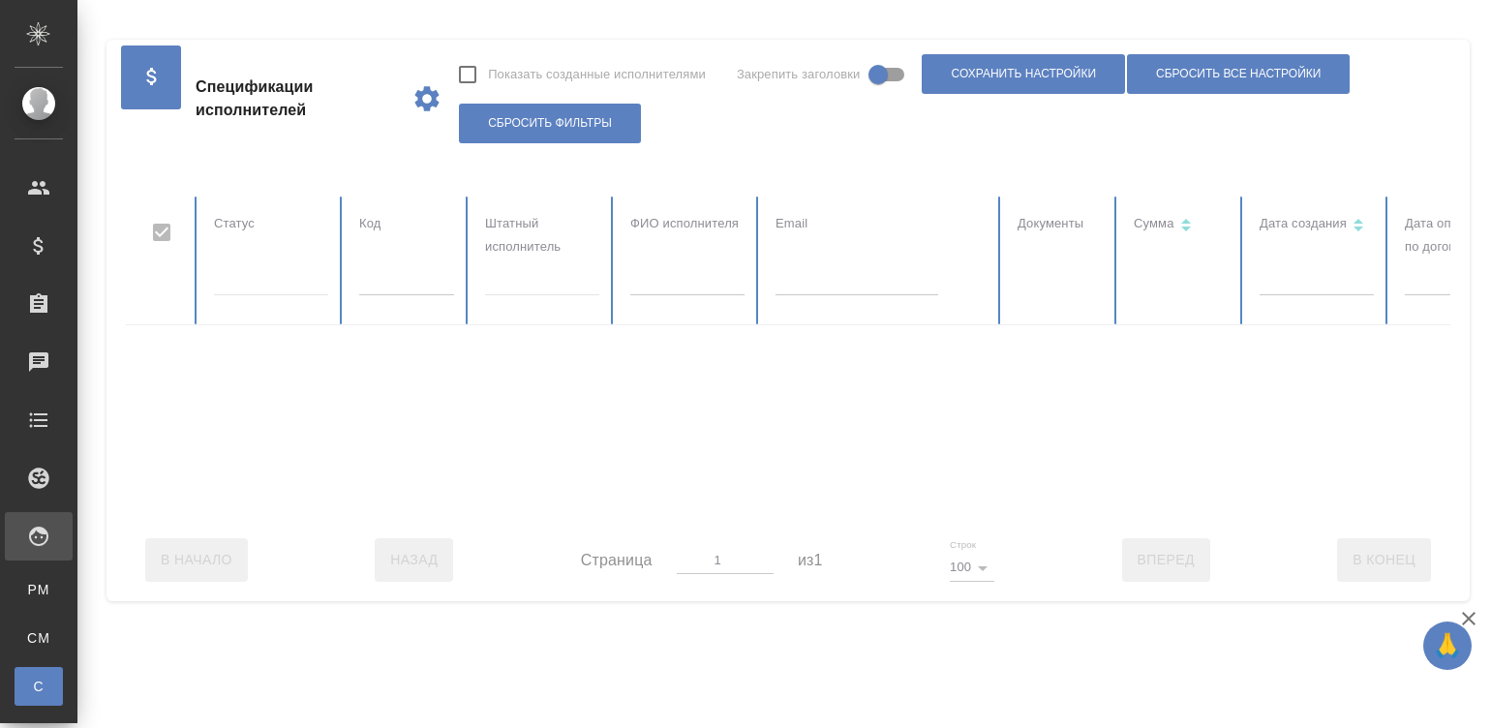
click at [433, 280] on div at bounding box center [1162, 357] width 2073 height 322
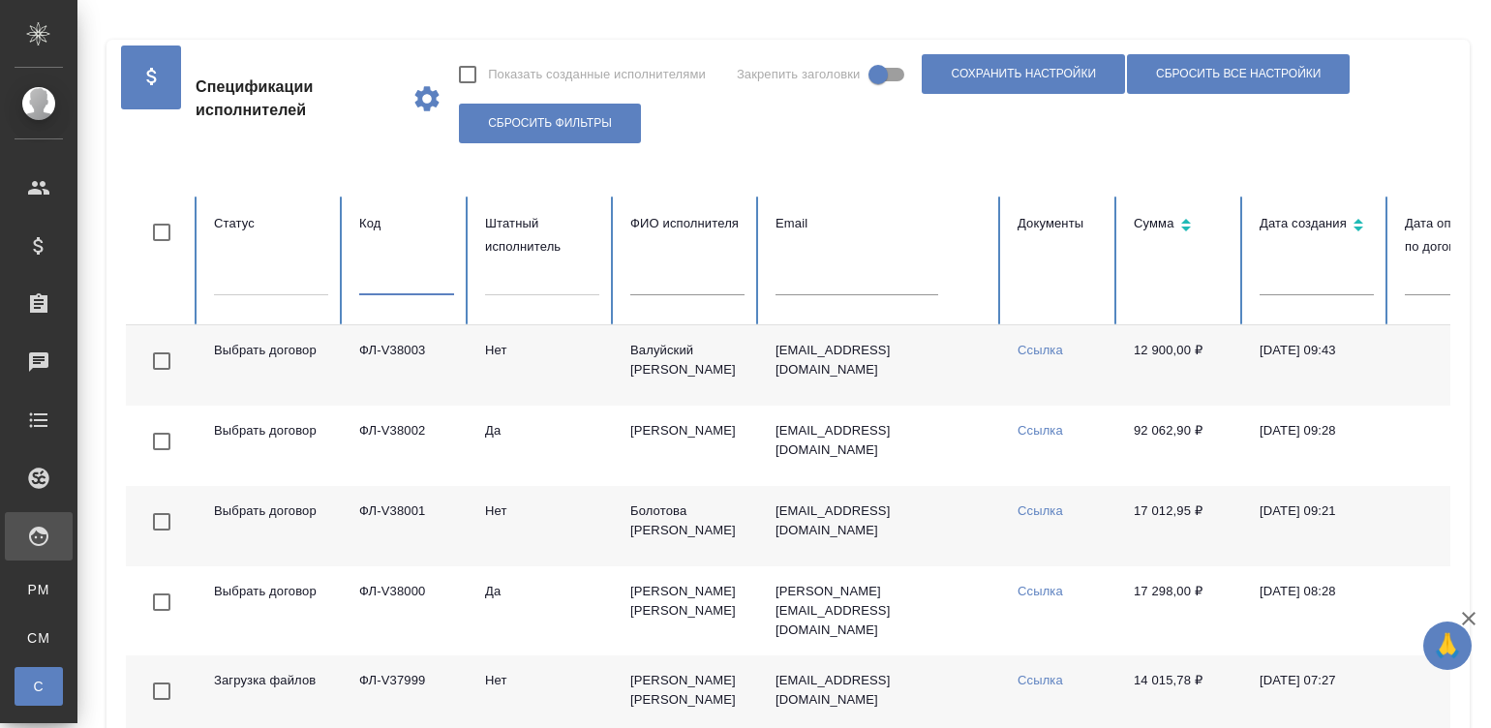
click at [433, 280] on input "text" at bounding box center [406, 281] width 95 height 27
checkbox input "false"
paste input "ФЛ-V37331"
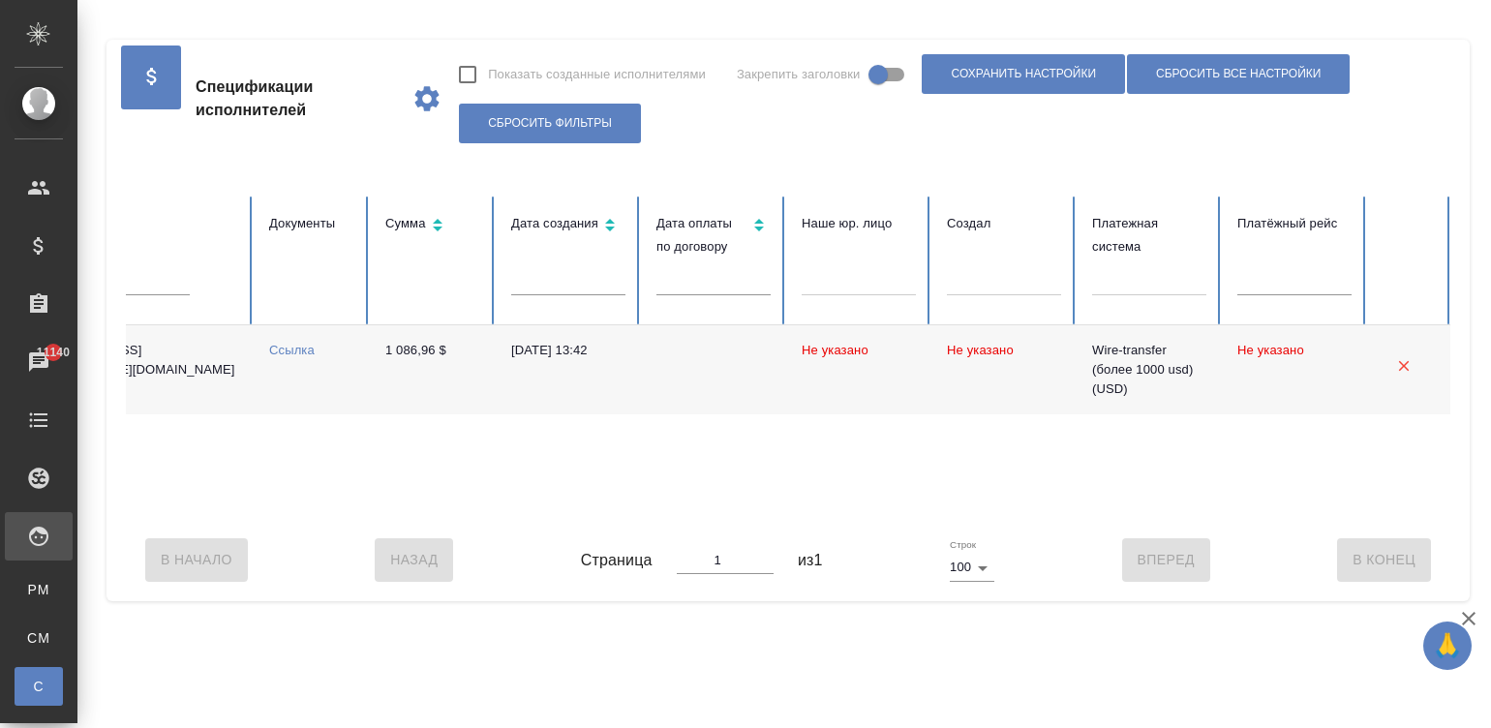
scroll to position [0, 519]
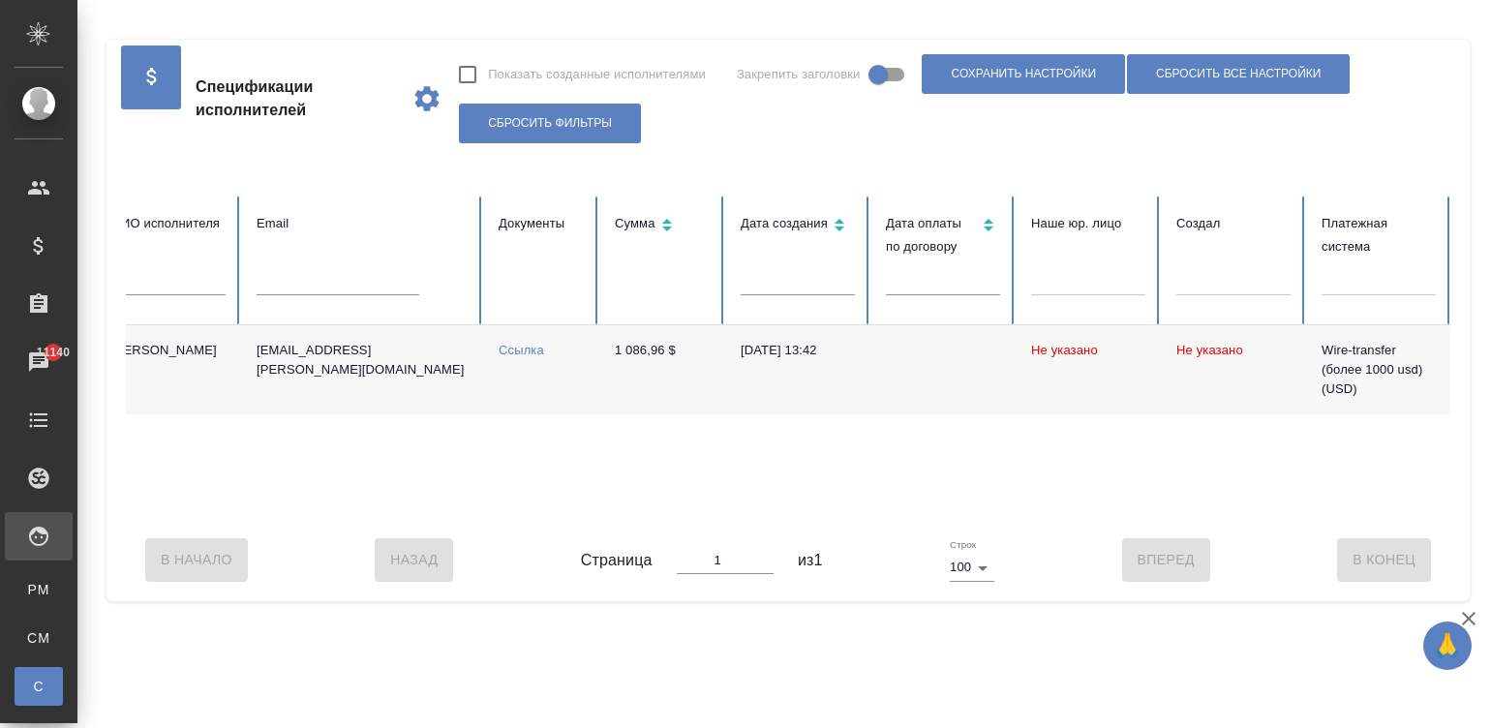
type input "ФЛ-V37331"
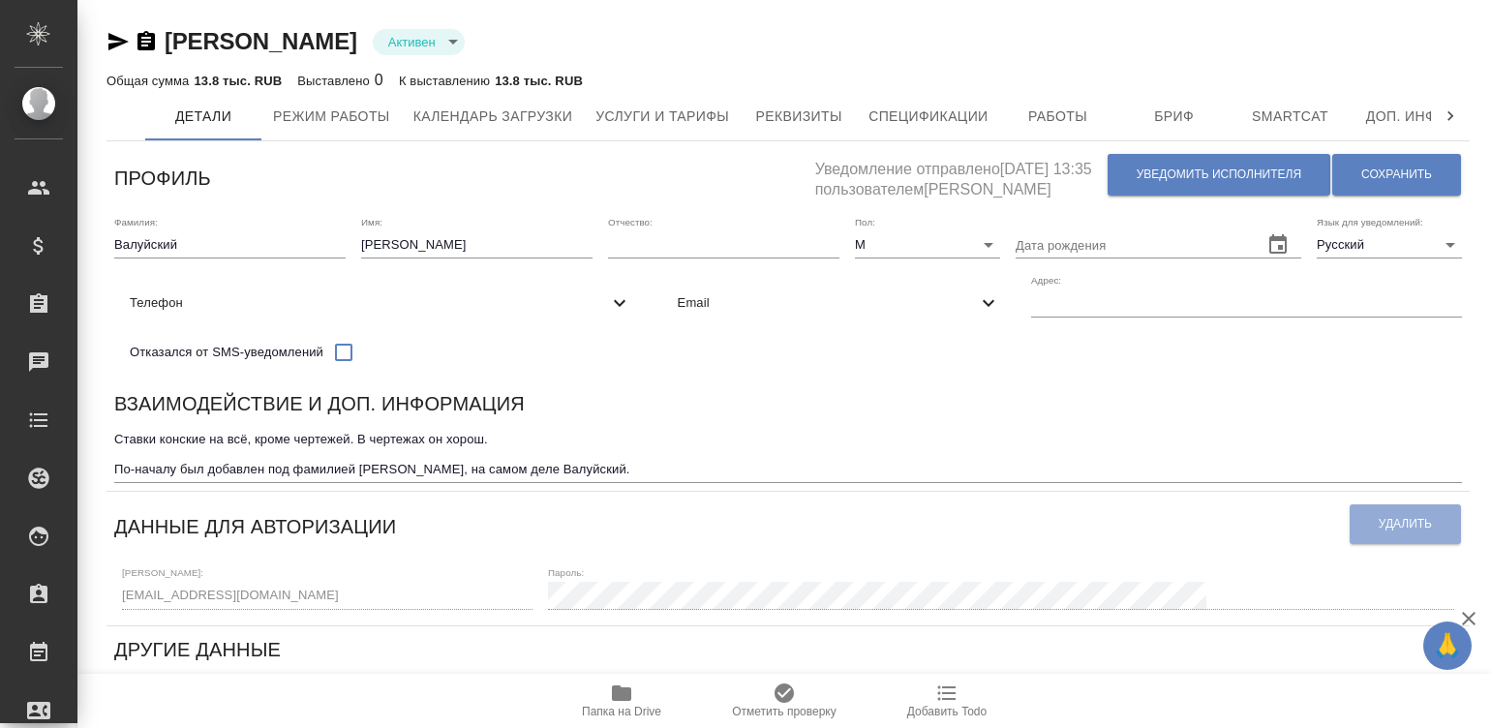
click at [925, 406] on div "Взаимодействие и доп. информация" at bounding box center [787, 407] width 1347 height 38
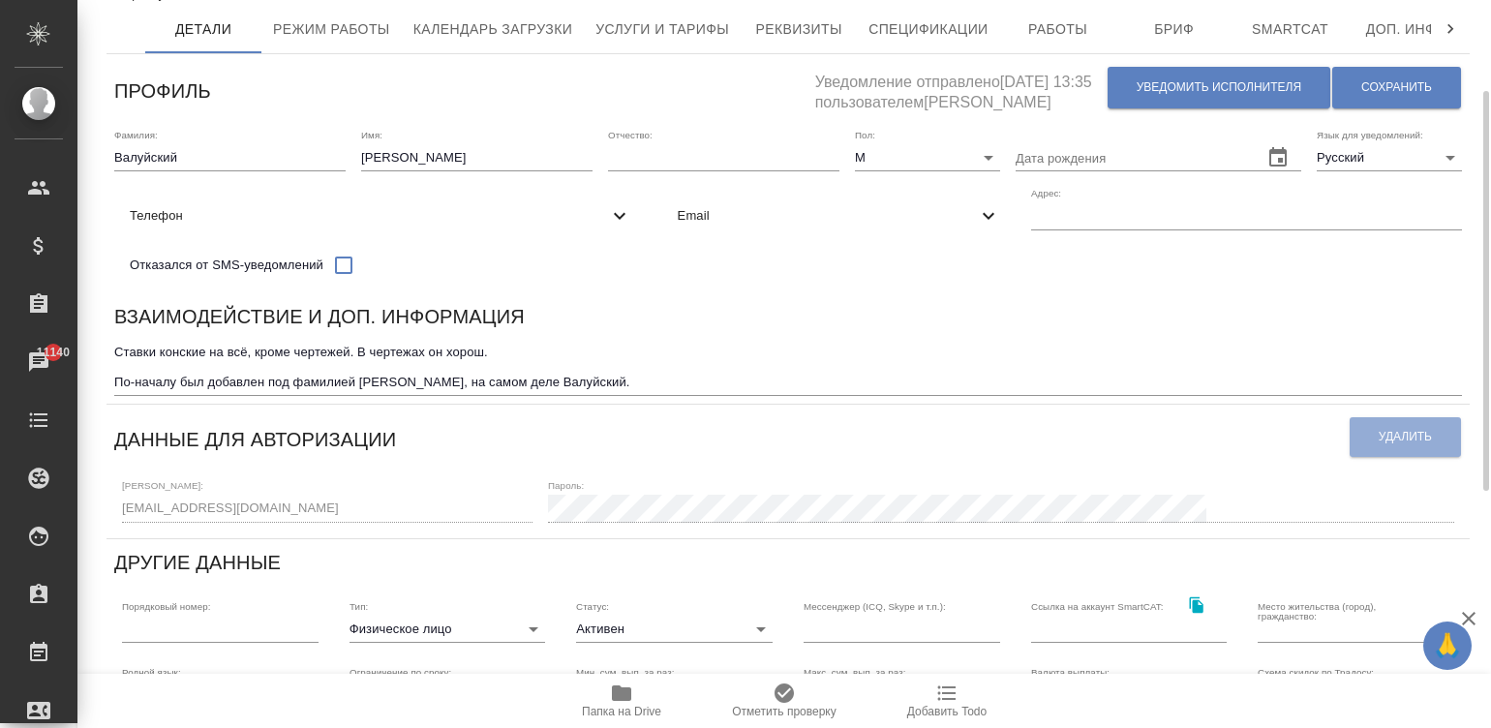
scroll to position [145, 0]
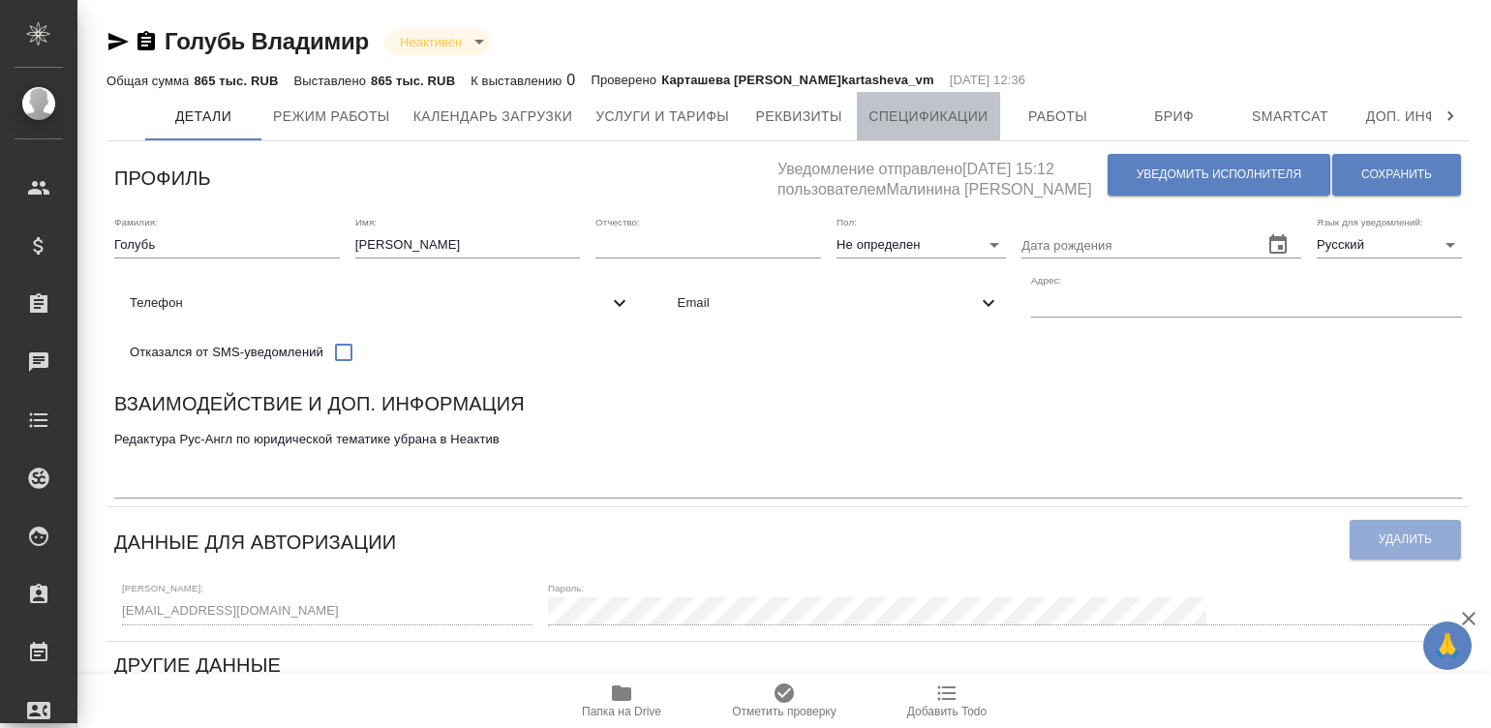
click at [899, 121] on span "Спецификации" at bounding box center [927, 117] width 119 height 24
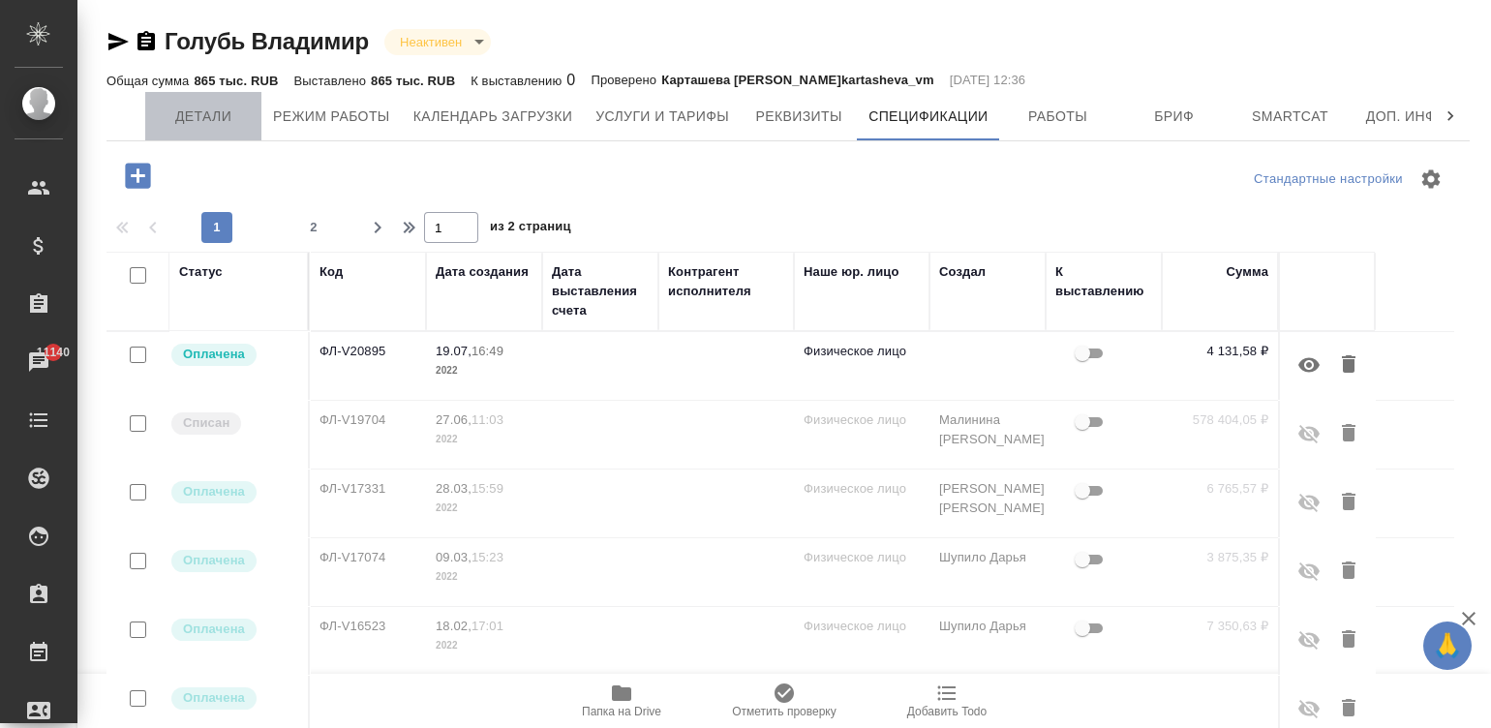
click at [193, 121] on span "Детали" at bounding box center [203, 117] width 93 height 24
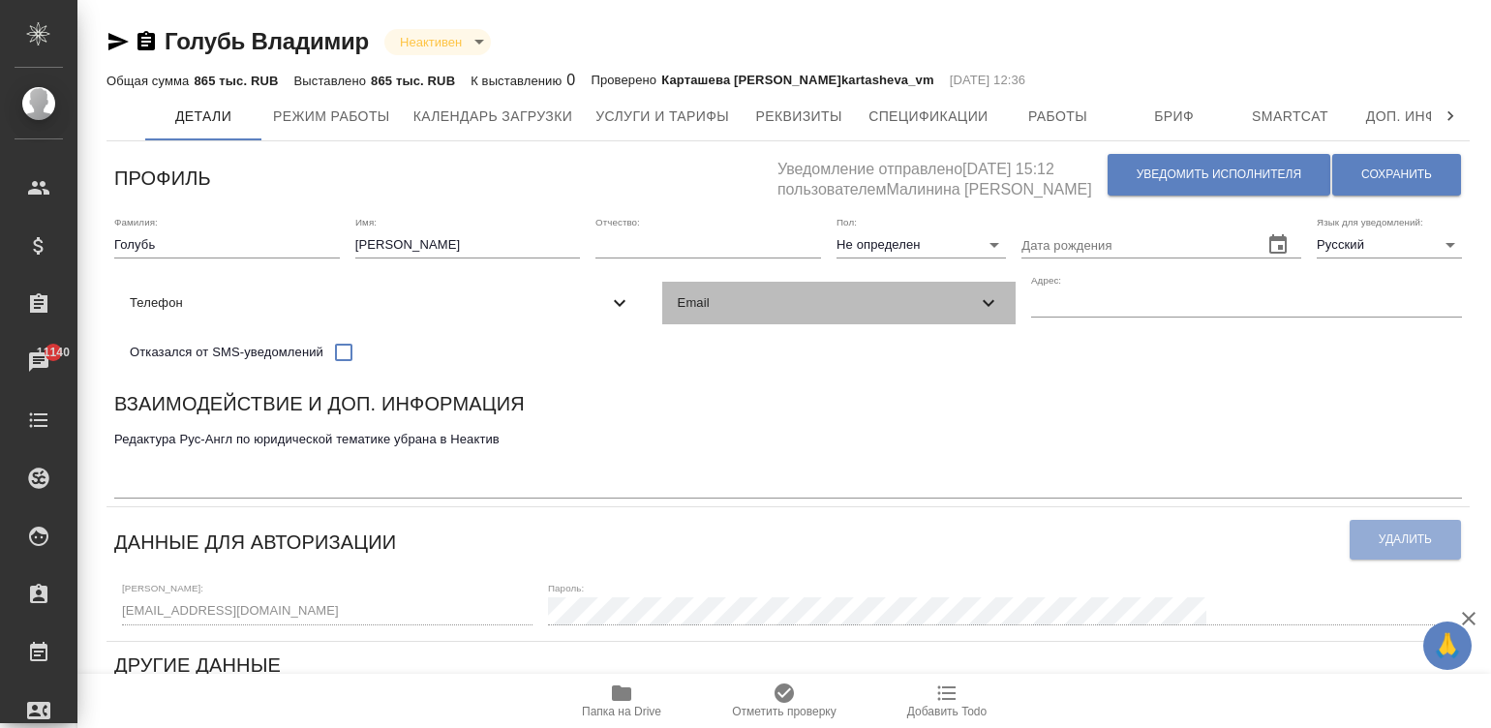
click at [678, 313] on span "Email" at bounding box center [828, 302] width 300 height 19
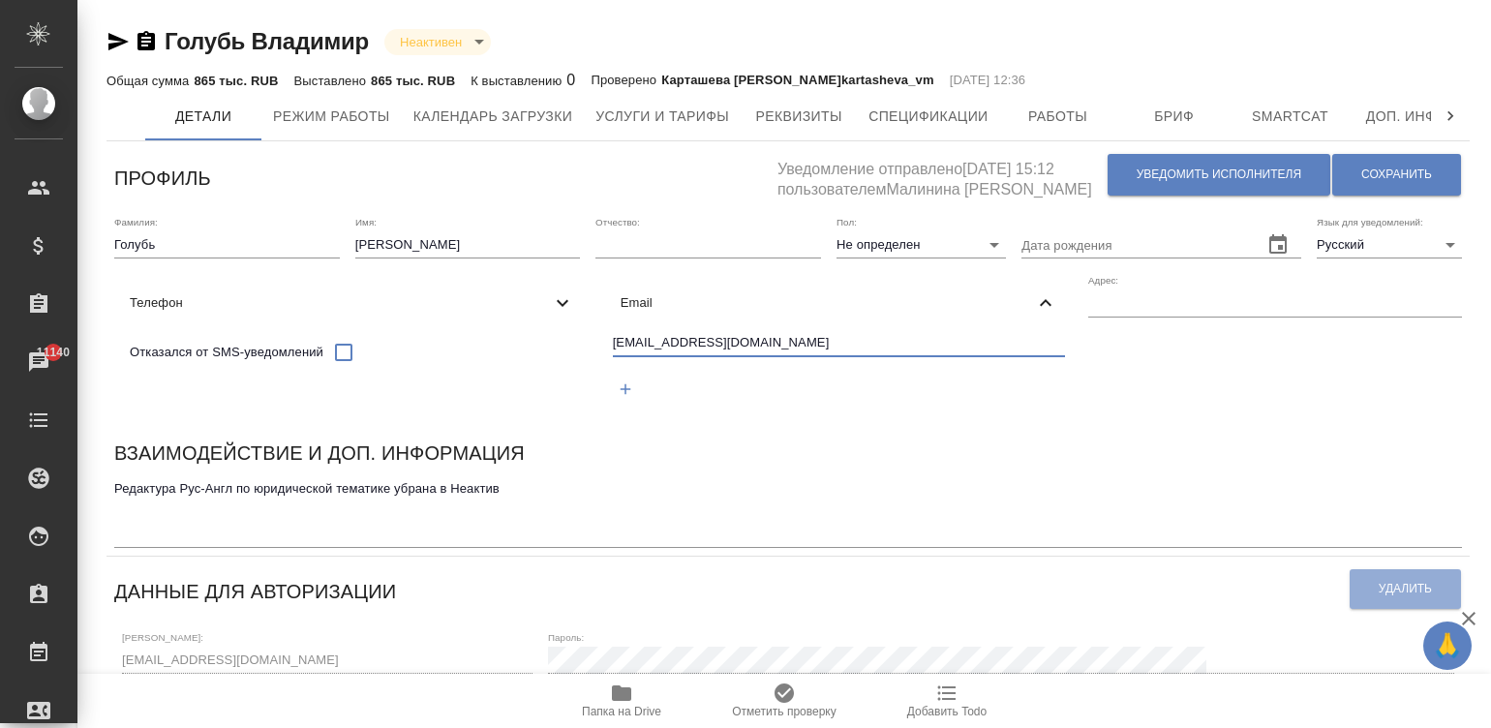
click at [613, 356] on input "vlalgolster@gmail.com" at bounding box center [839, 344] width 453 height 24
click at [1088, 421] on div "Адрес:" at bounding box center [1275, 347] width 374 height 147
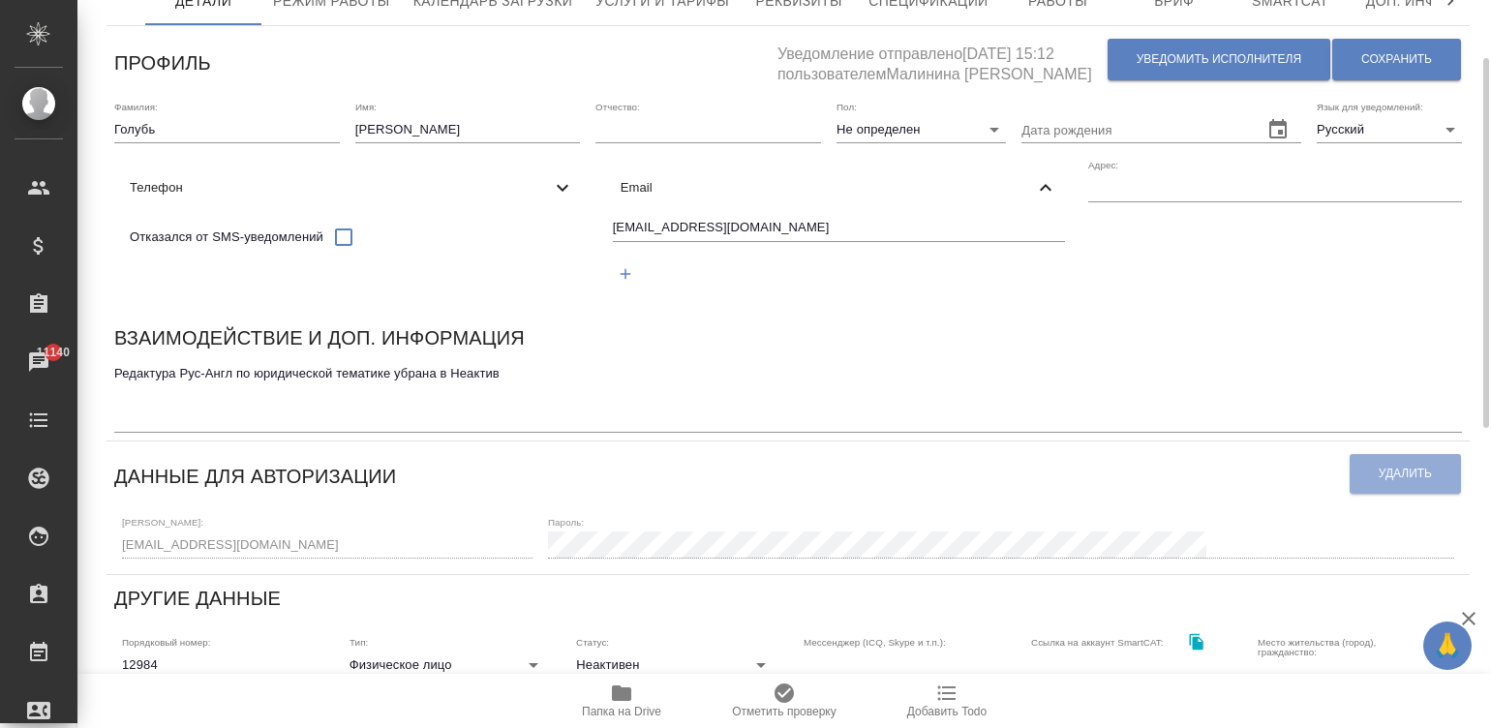
scroll to position [87, 0]
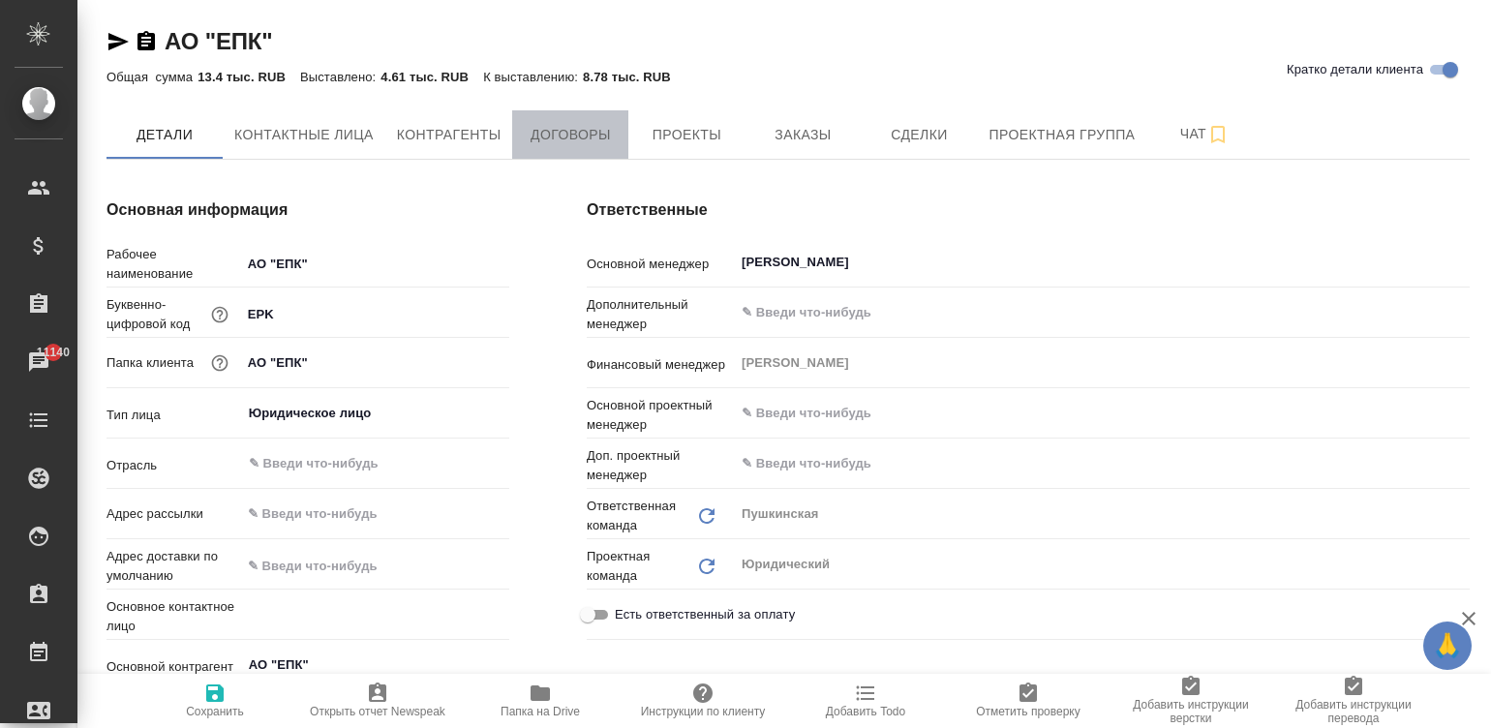
click at [576, 140] on span "Договоры" at bounding box center [570, 135] width 93 height 24
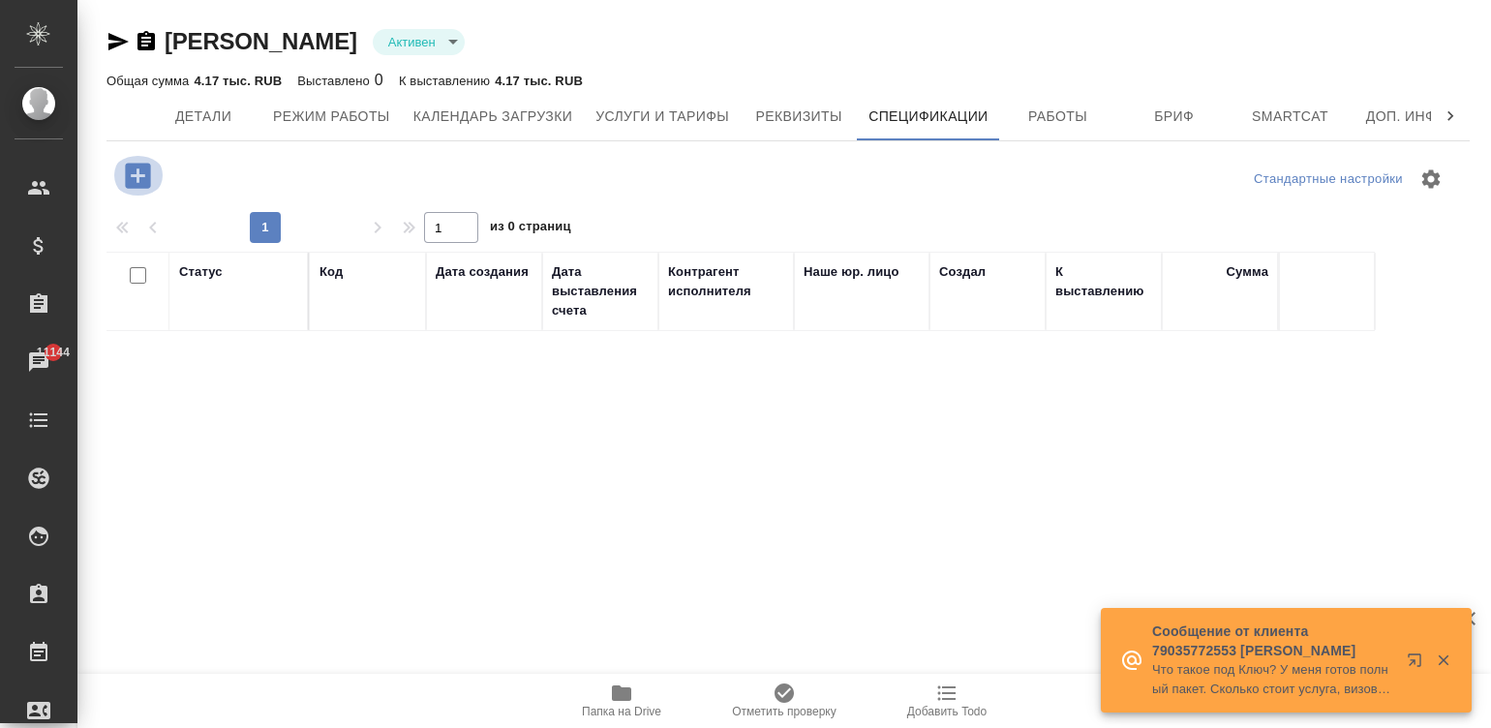
click at [133, 171] on icon "button" at bounding box center [137, 175] width 25 height 25
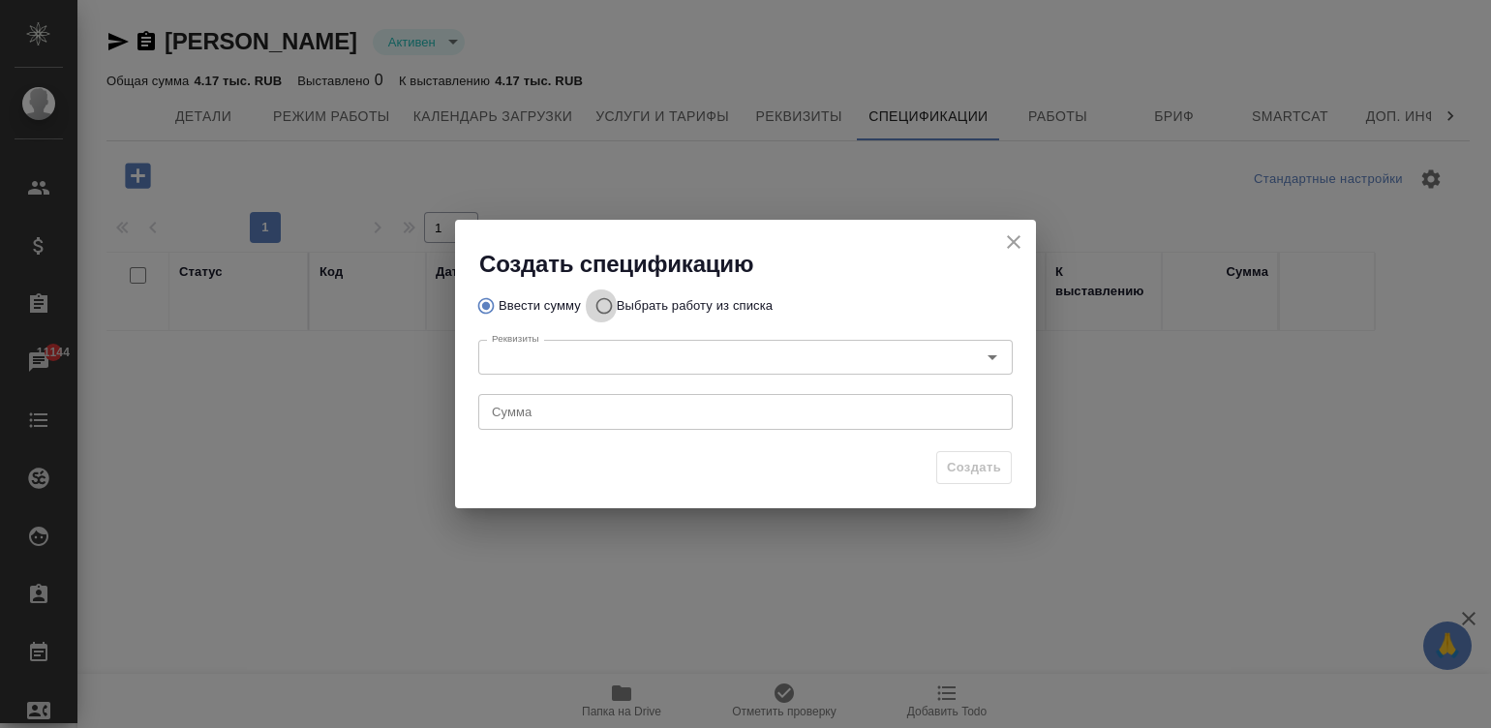
click at [594, 300] on input "Выбрать работу из списка" at bounding box center [601, 305] width 31 height 37
radio input "true"
radio input "false"
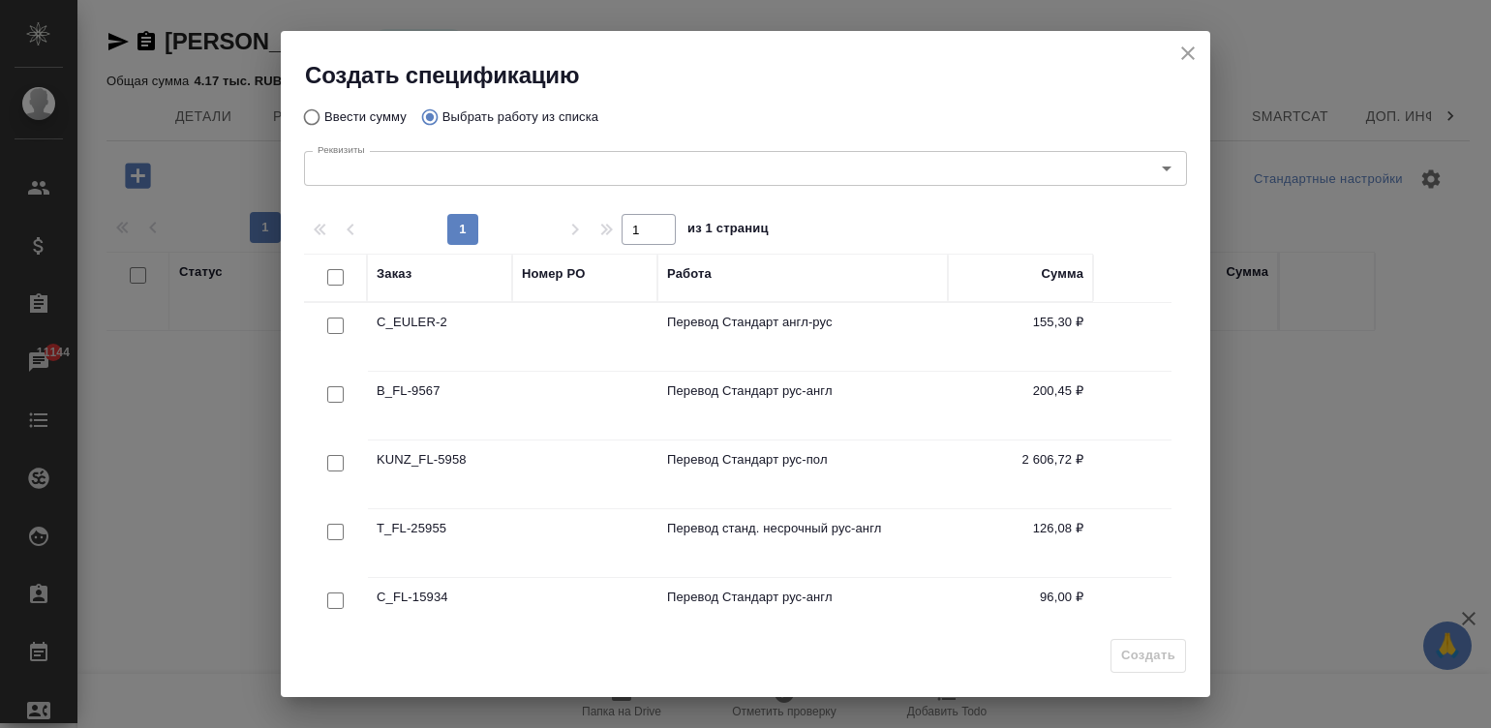
click at [336, 271] on input "checkbox" at bounding box center [335, 277] width 16 height 16
checkbox input "true"
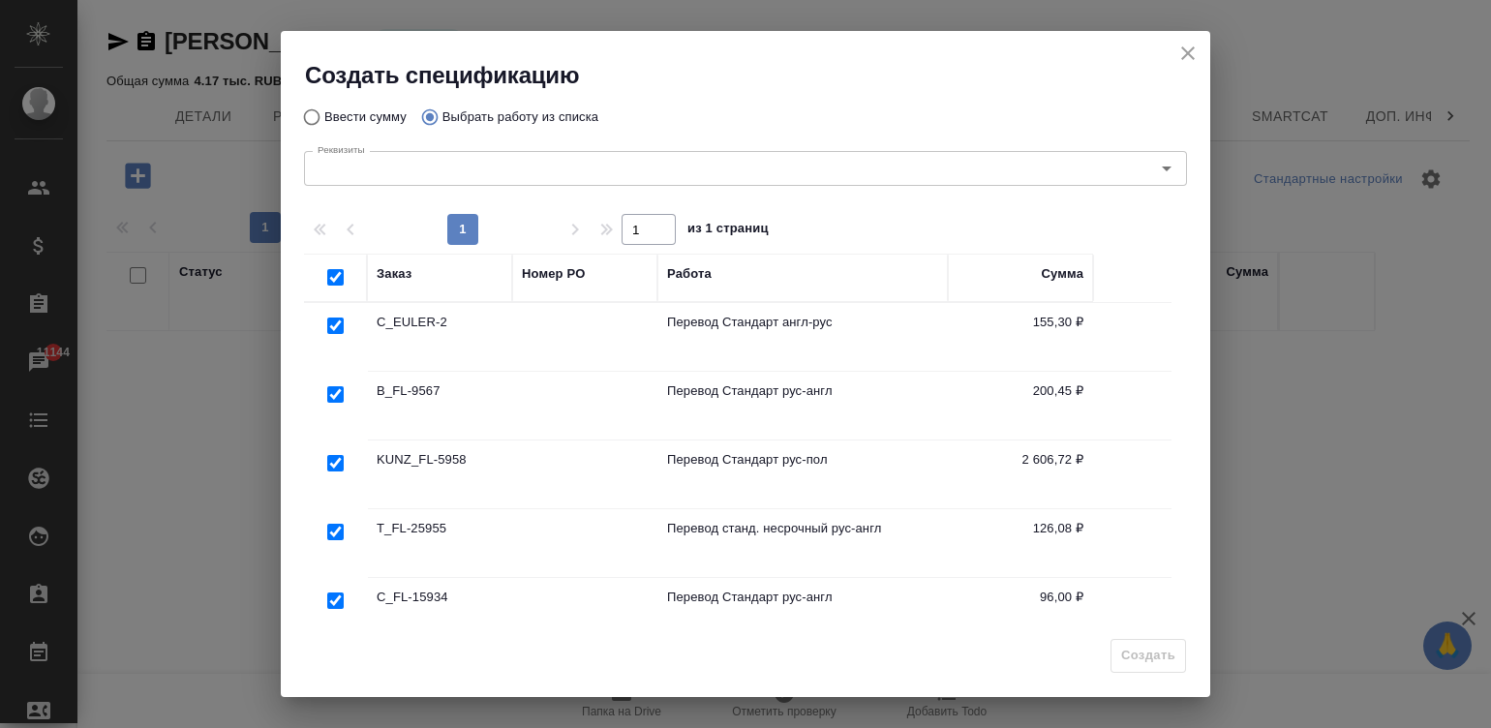
checkbox input "true"
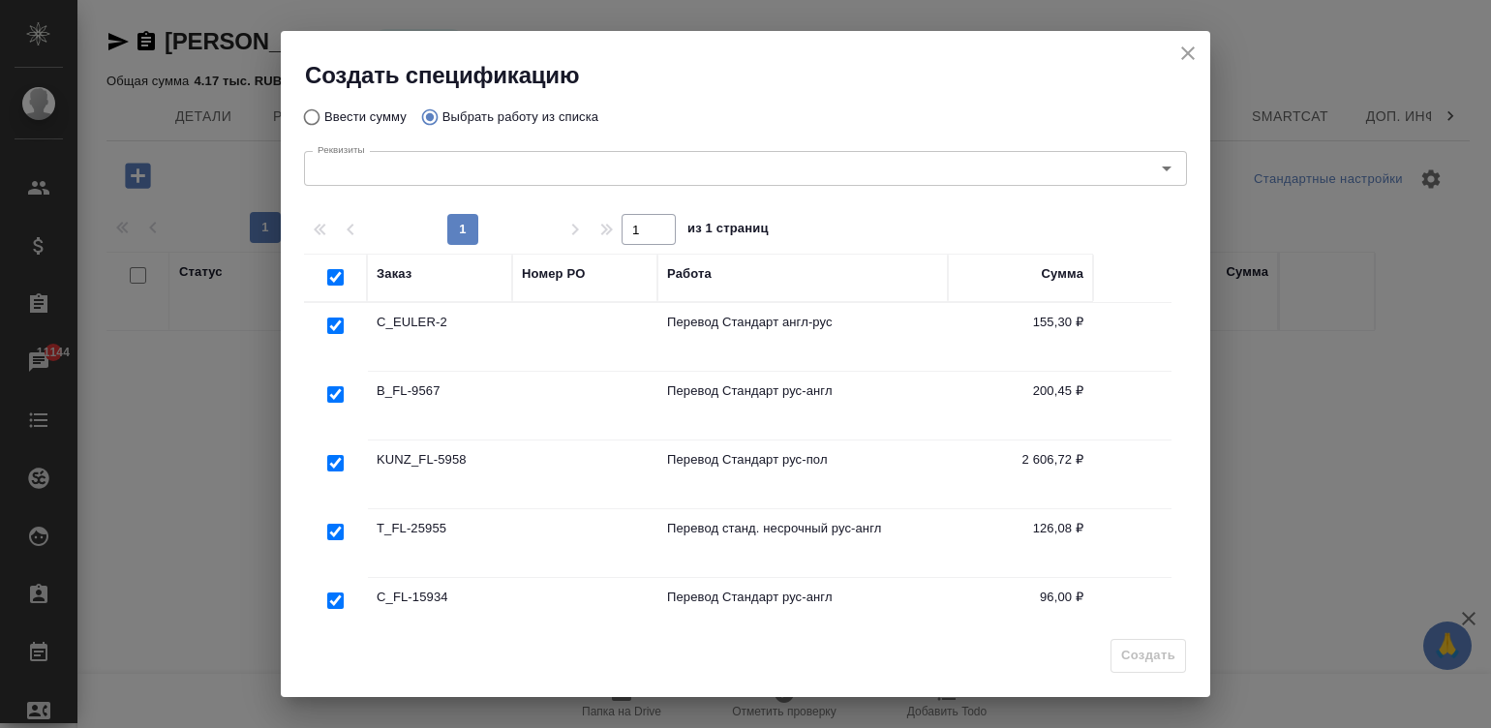
checkbox input "true"
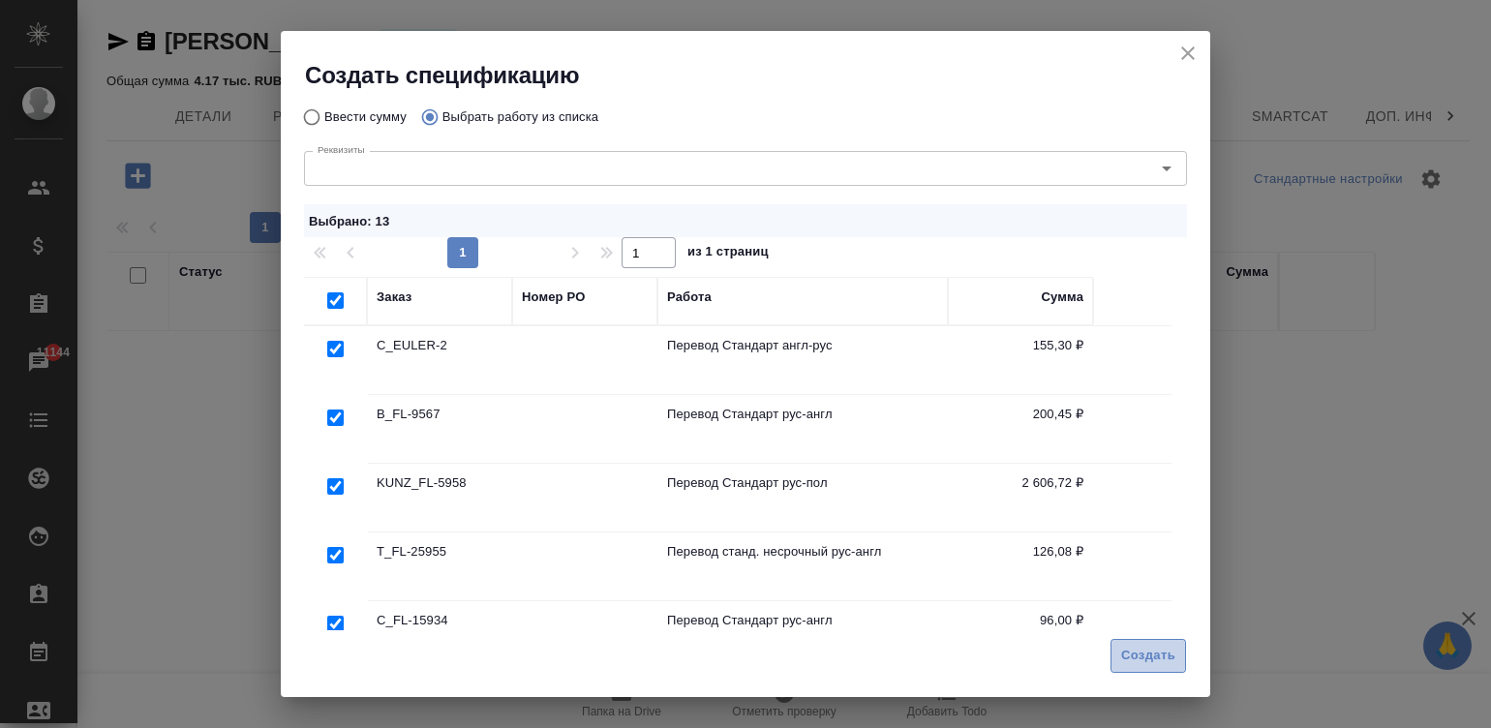
click at [1153, 648] on span "Создать" at bounding box center [1148, 656] width 54 height 22
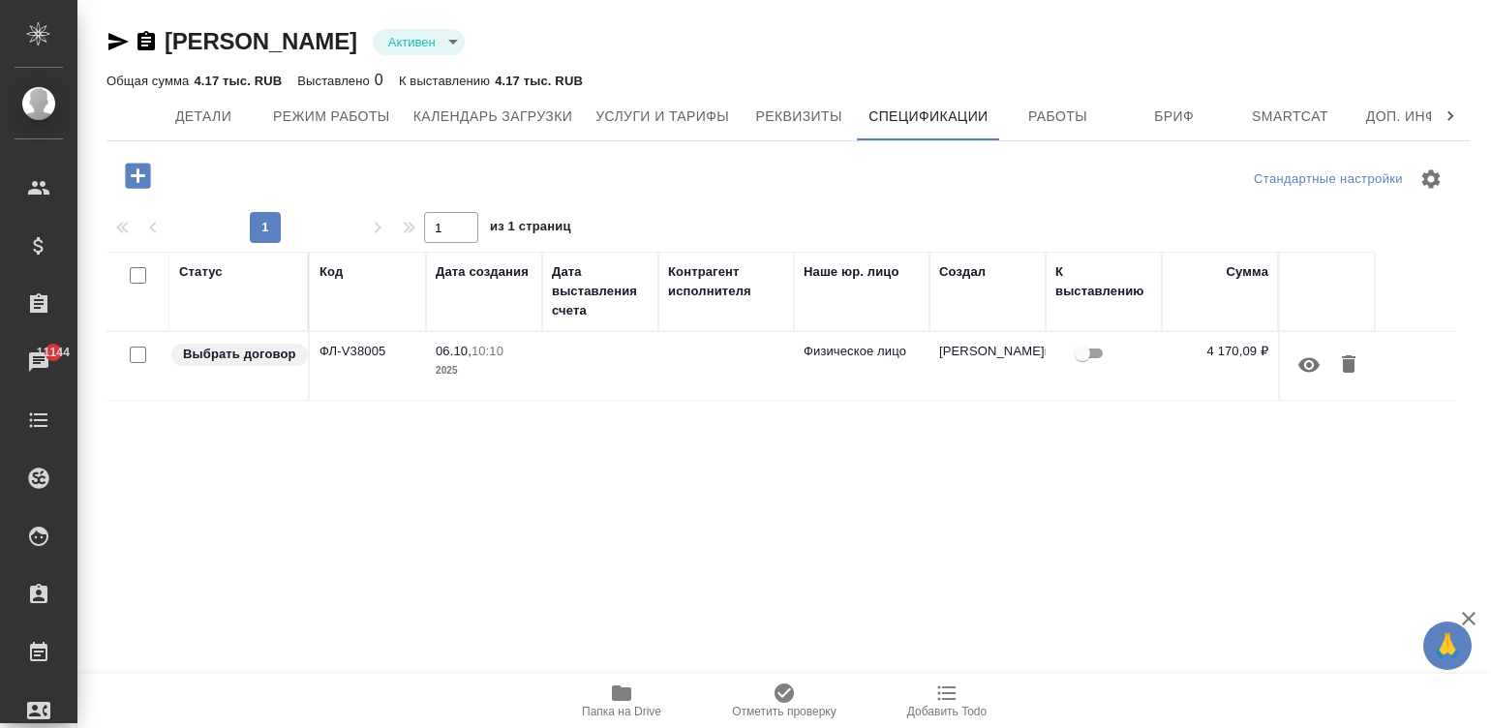
click at [745, 358] on td at bounding box center [726, 366] width 136 height 68
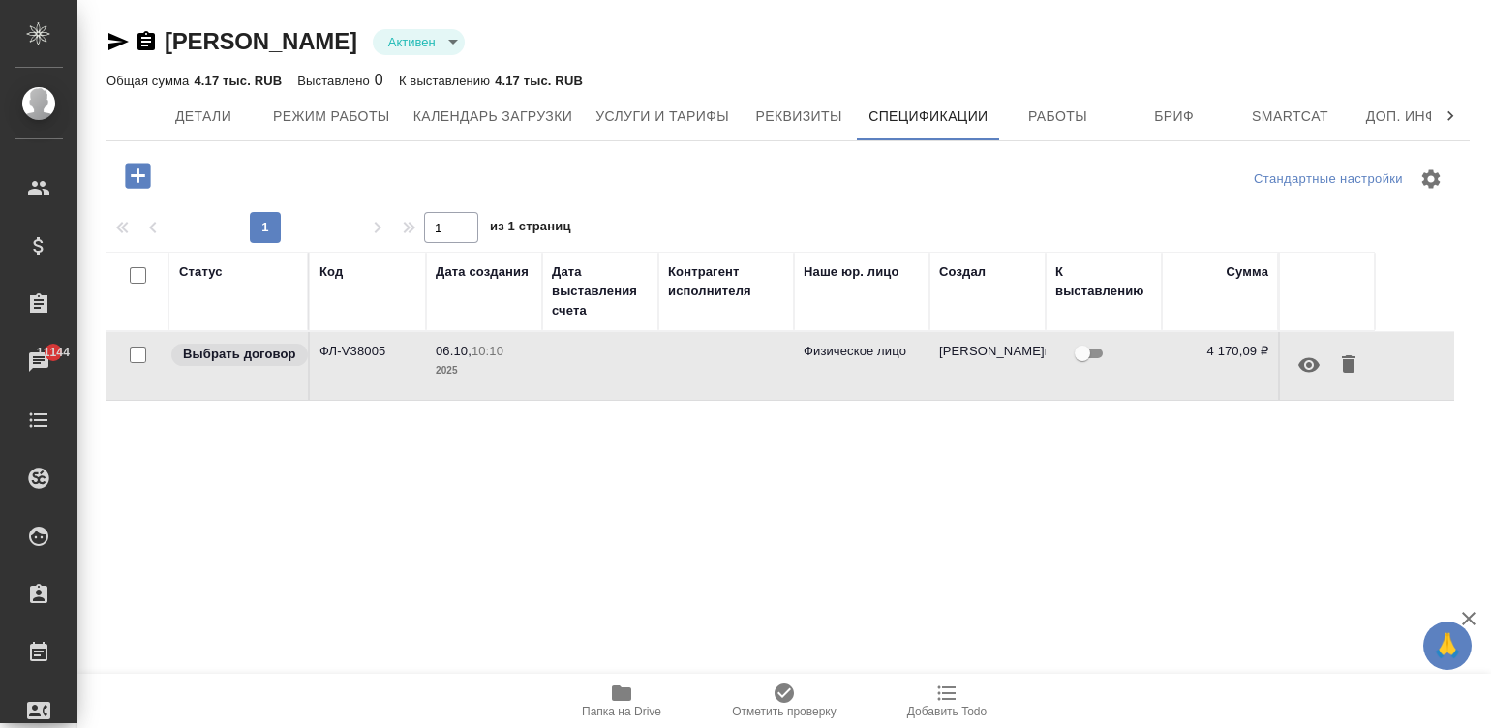
click at [745, 358] on td at bounding box center [726, 366] width 136 height 68
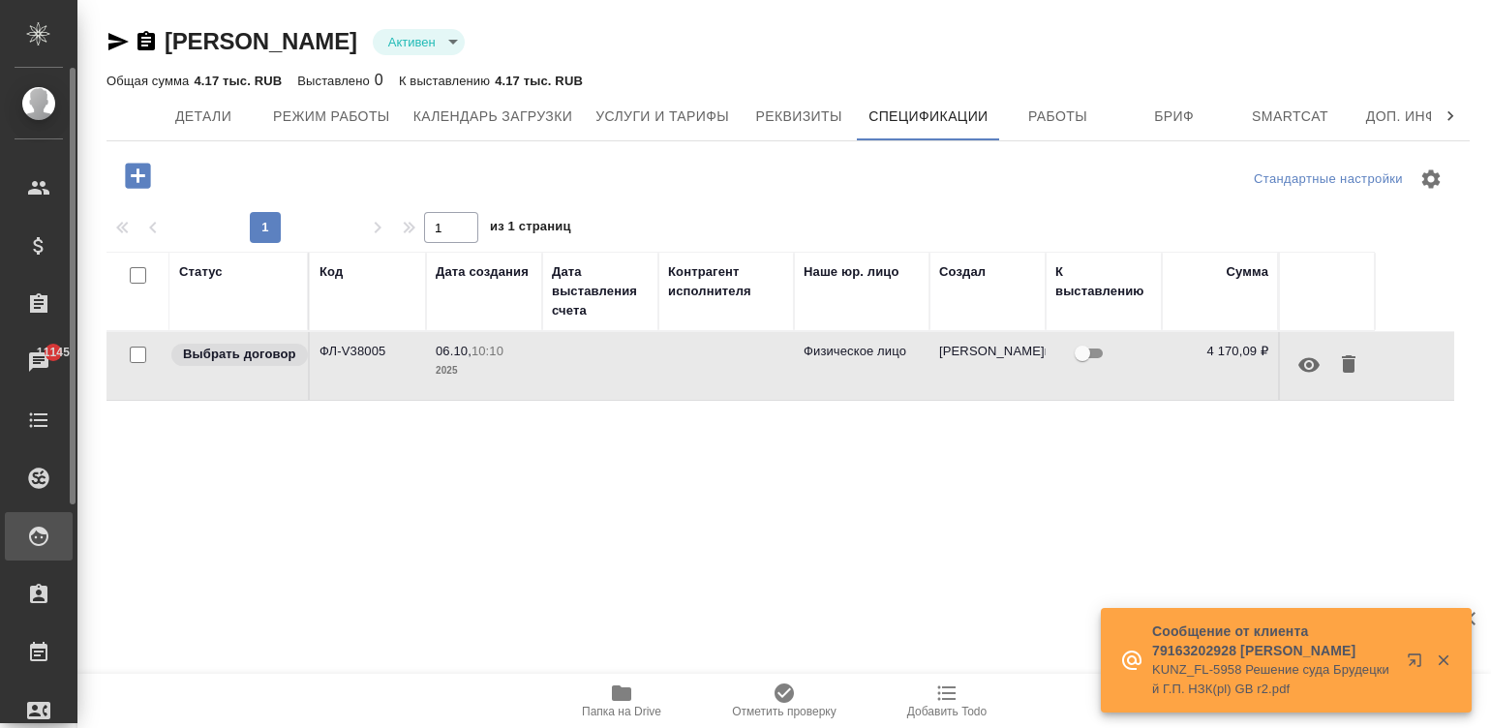
click at [28, 549] on div "Исполнители" at bounding box center [14, 536] width 48 height 29
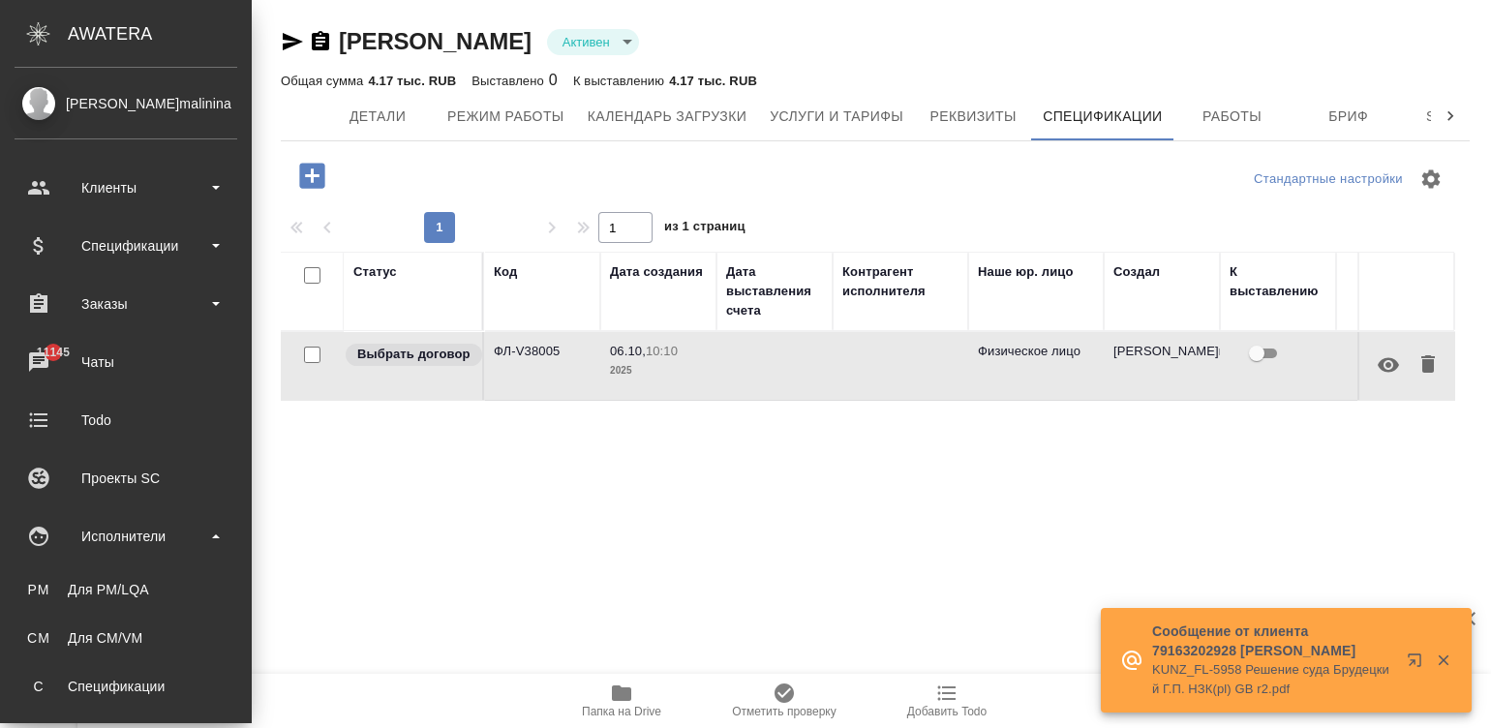
drag, startPoint x: 85, startPoint y: 648, endPoint x: 502, endPoint y: 726, distance: 424.3
click at [85, 648] on link "CM Для CM/VM" at bounding box center [126, 637] width 223 height 39
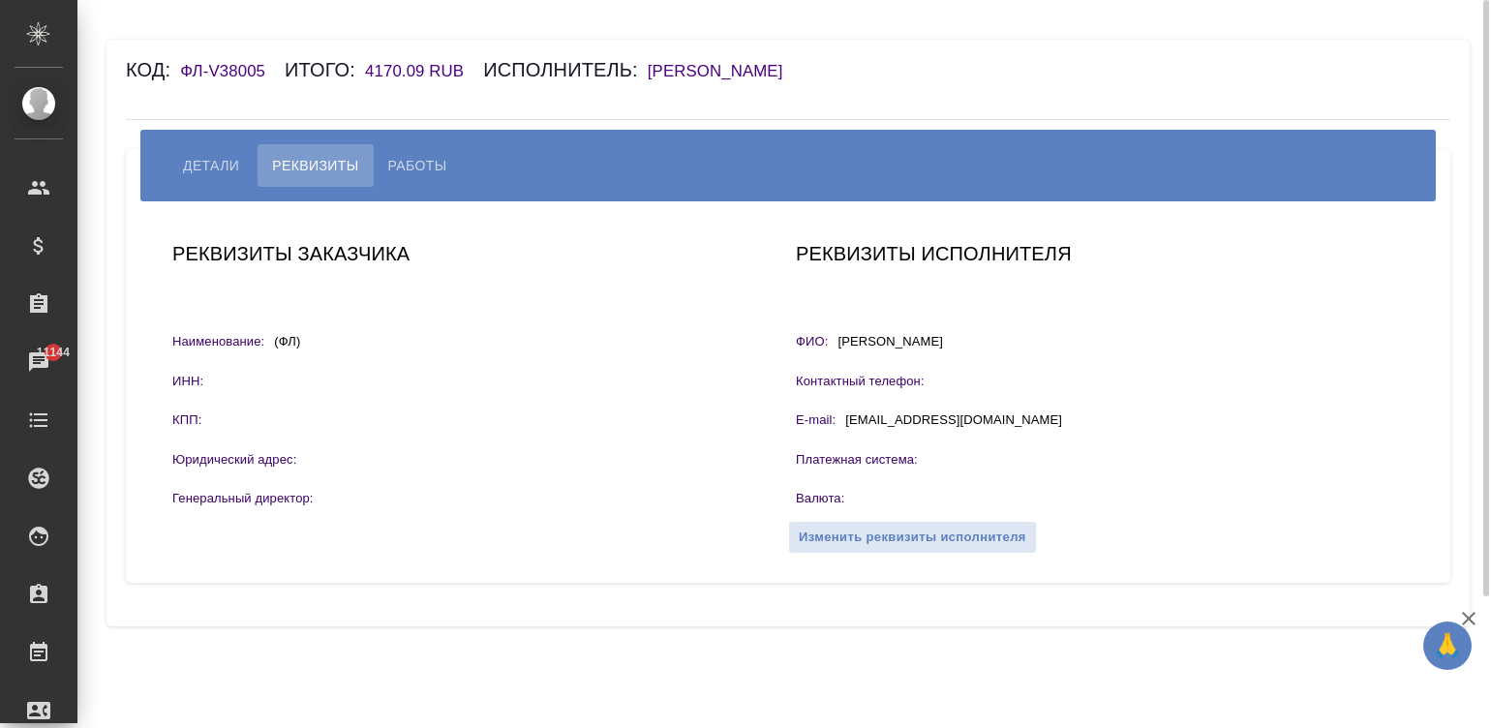
click at [715, 56] on div "Код: ФЛ-V38005 Итого: 4170.09 RUB Исполнитель: Долгова Ксения" at bounding box center [677, 69] width 1103 height 31
click at [744, 69] on h6 "[PERSON_NAME]" at bounding box center [725, 71] width 155 height 18
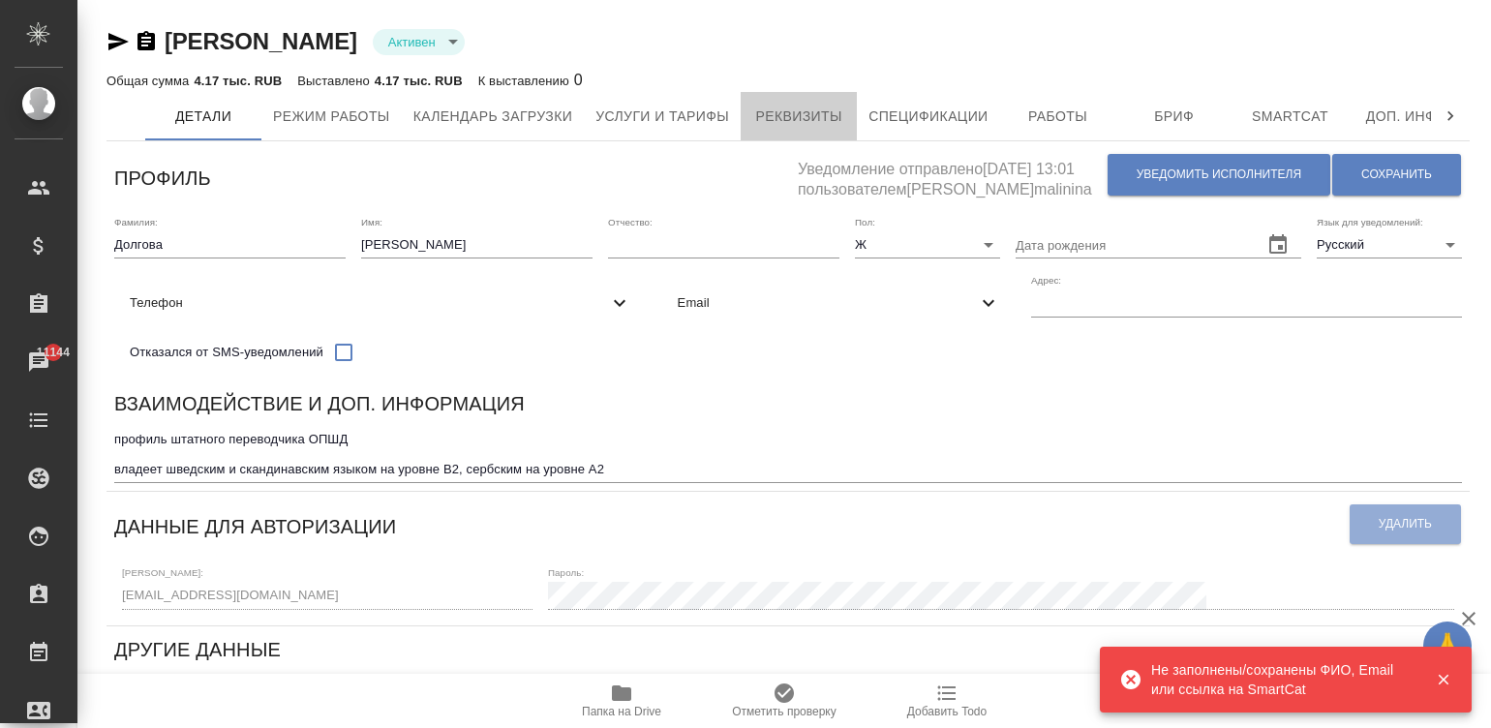
click at [768, 112] on span "Реквизиты" at bounding box center [798, 117] width 93 height 24
select select "10"
